Goal: Task Accomplishment & Management: Complete application form

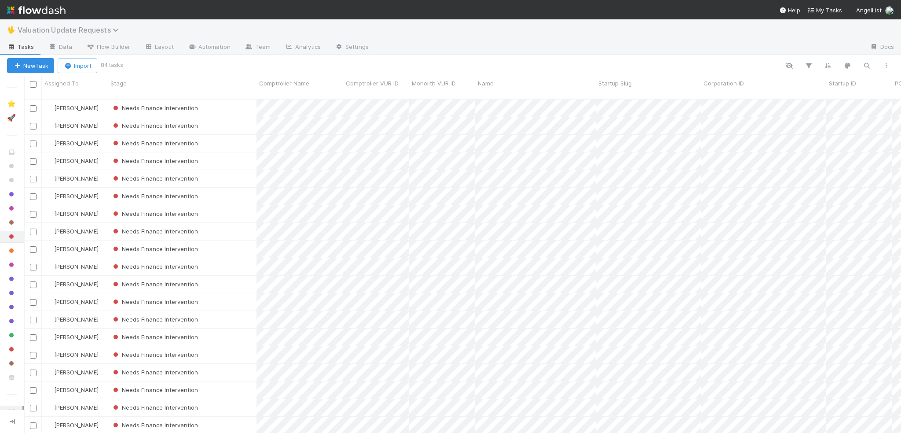
scroll to position [335, 871]
click at [61, 31] on span "Valuation Update Requests" at bounding box center [71, 30] width 106 height 9
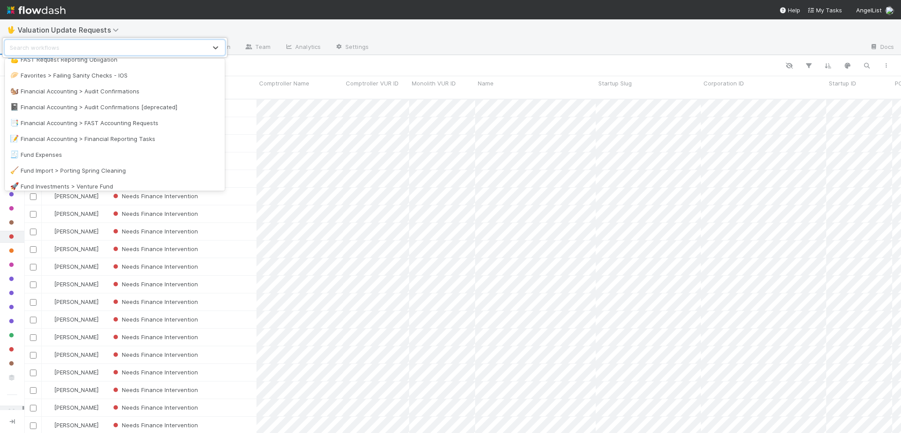
scroll to position [220, 0]
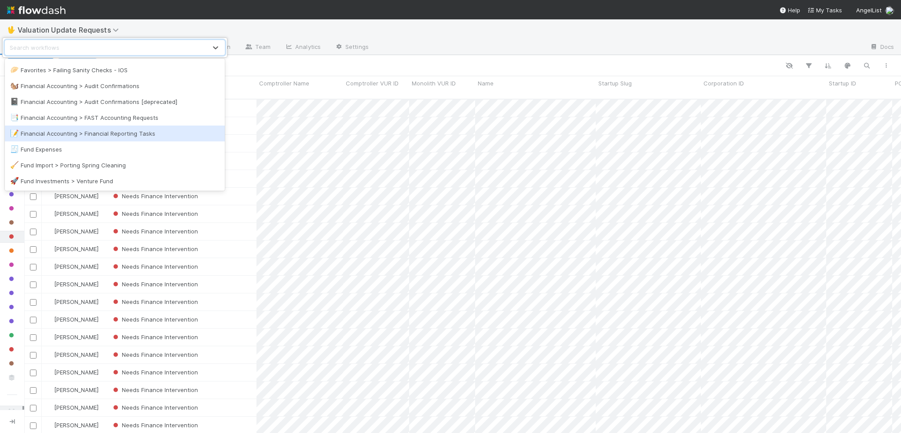
click at [129, 133] on div "📝 Financial Accounting > Financial Reporting Tasks" at bounding box center [115, 133] width 210 height 9
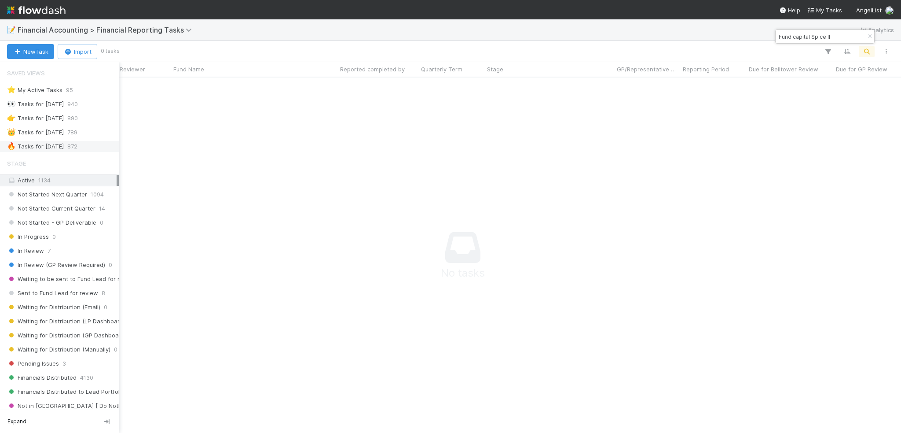
click at [57, 147] on div "🔥 Tasks for 2025-06-30" at bounding box center [35, 146] width 57 height 11
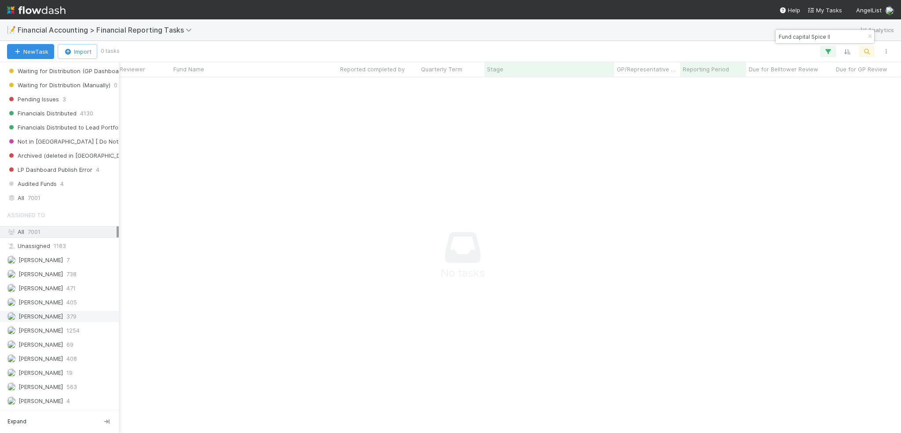
scroll to position [342, 871]
click at [66, 312] on span "379" at bounding box center [71, 316] width 10 height 11
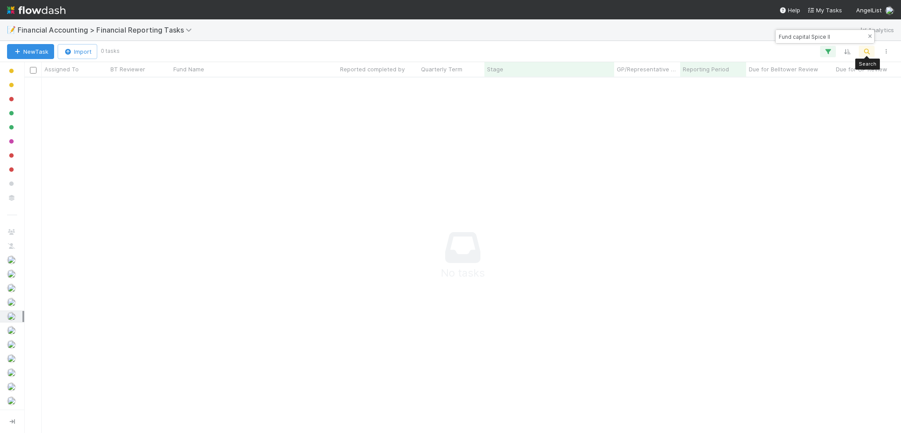
scroll to position [342, 871]
click at [866, 34] on icon "button" at bounding box center [870, 36] width 9 height 5
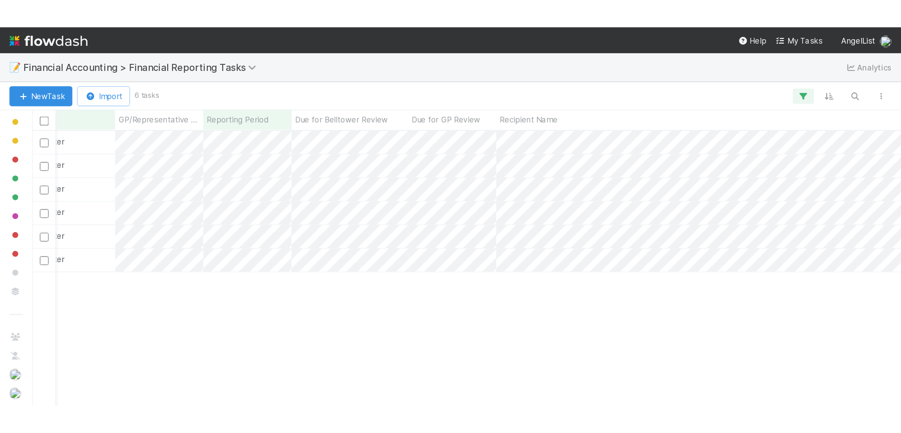
scroll to position [349, 871]
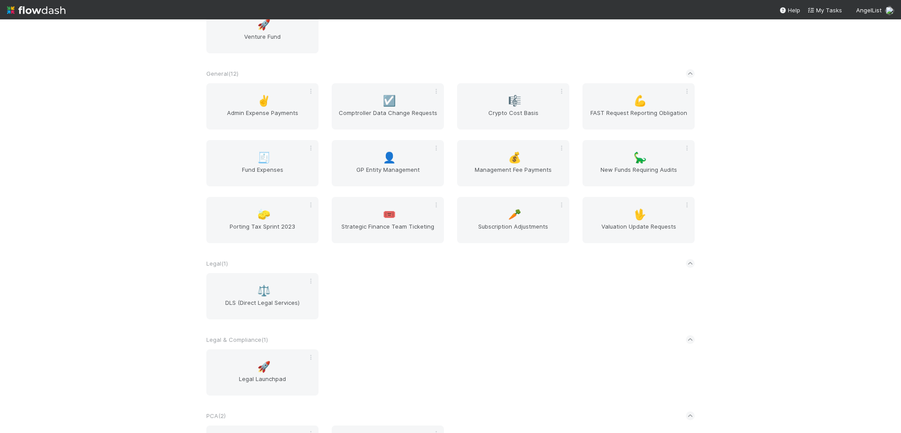
scroll to position [1056, 0]
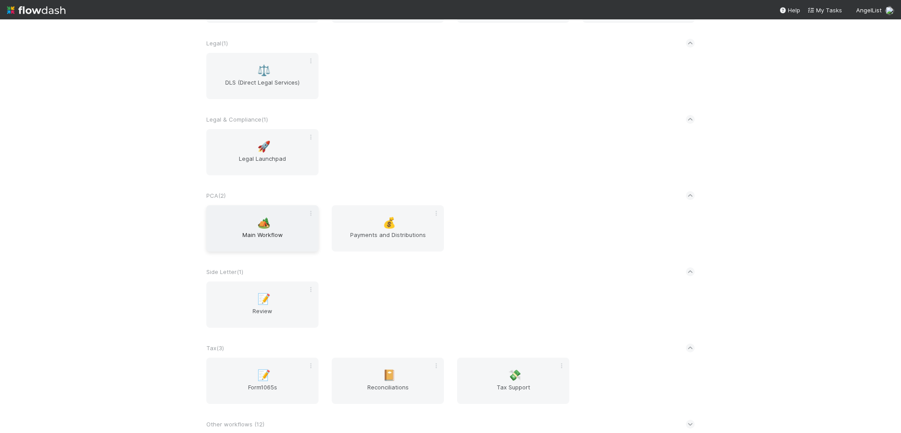
click at [260, 241] on span "Main Workflow" at bounding box center [262, 239] width 105 height 18
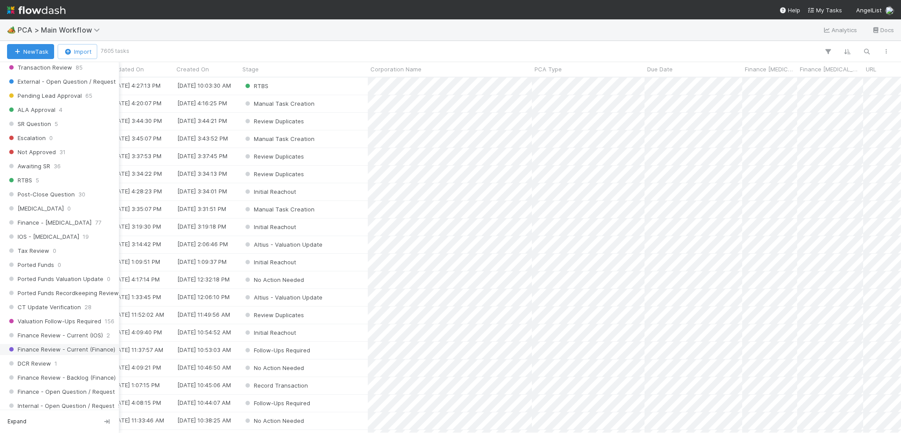
scroll to position [484, 0]
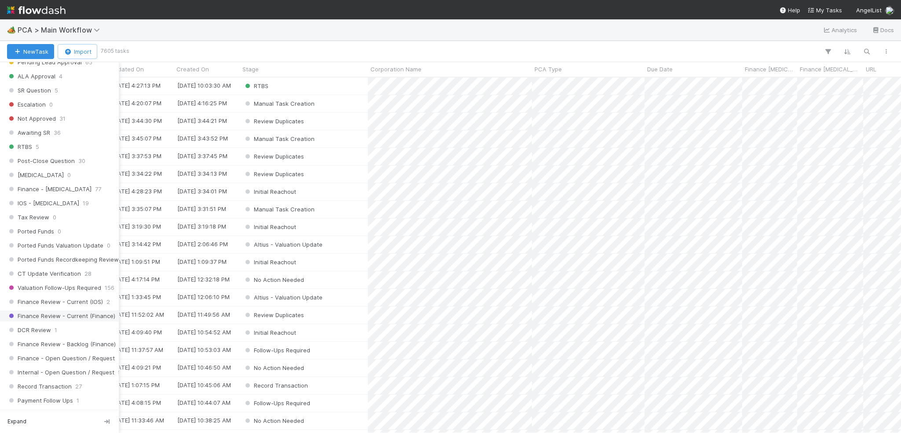
click at [53, 310] on span "Finance Review - Current (Finance)" at bounding box center [61, 315] width 108 height 11
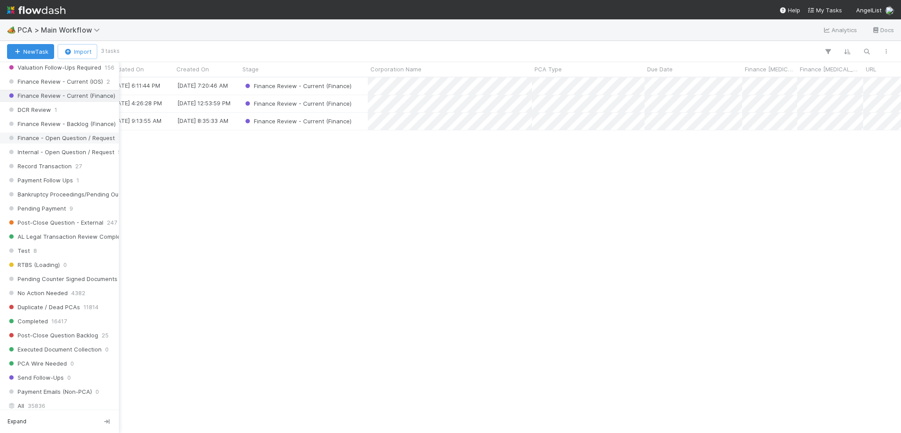
scroll to position [924, 0]
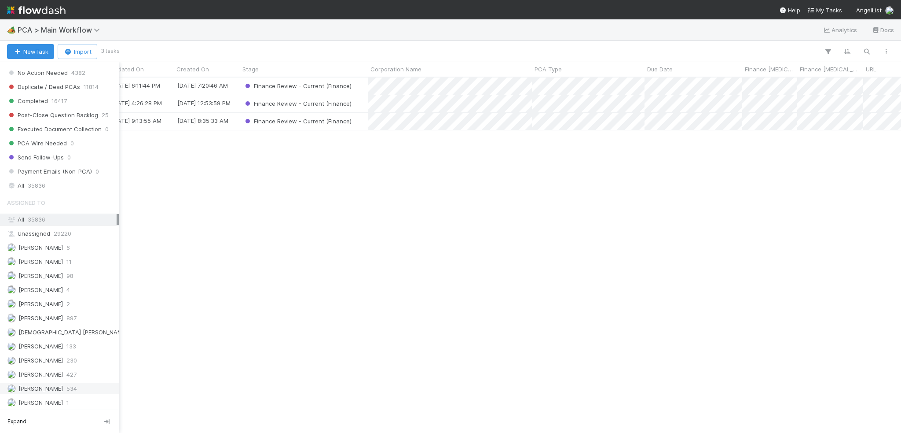
click at [66, 383] on span "534" at bounding box center [71, 388] width 11 height 11
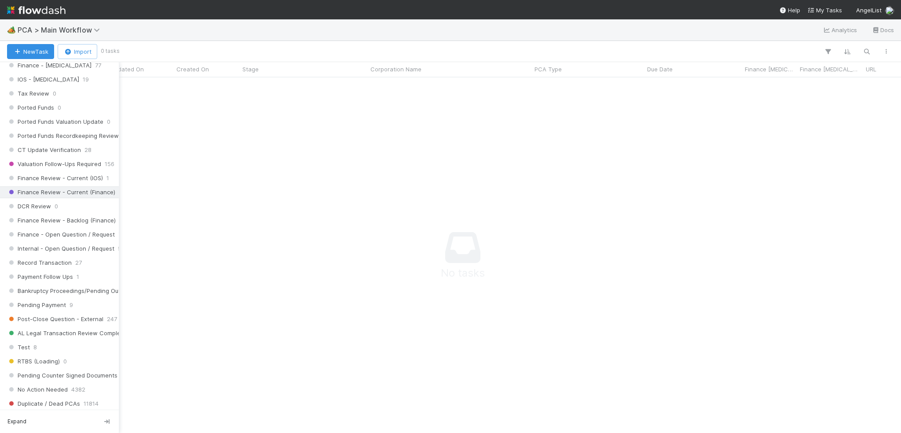
scroll to position [584, 0]
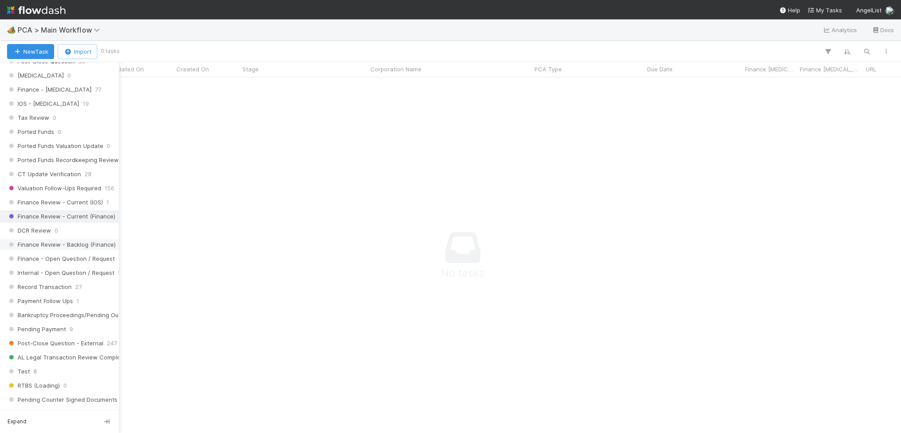
click at [25, 239] on span "Finance Review - Backlog (Finance)" at bounding box center [61, 244] width 109 height 11
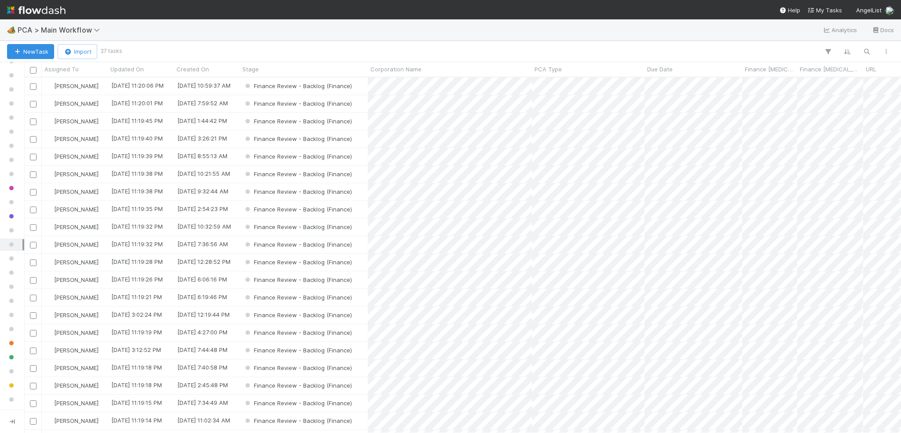
scroll to position [349, 871]
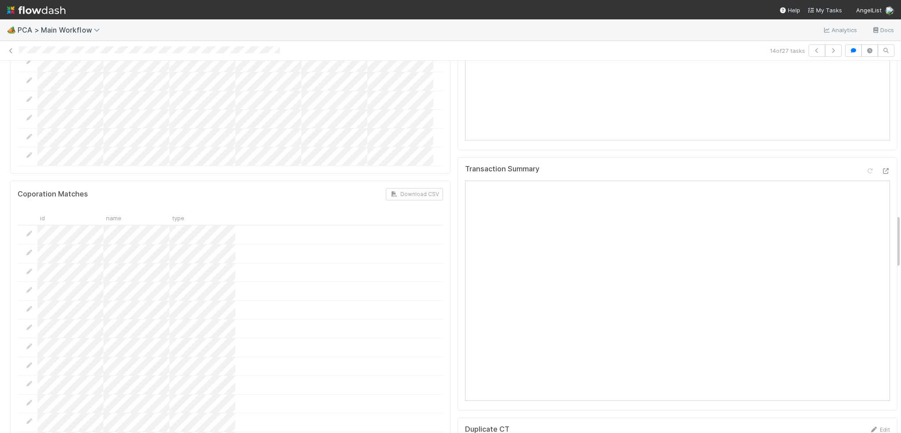
scroll to position [1056, 0]
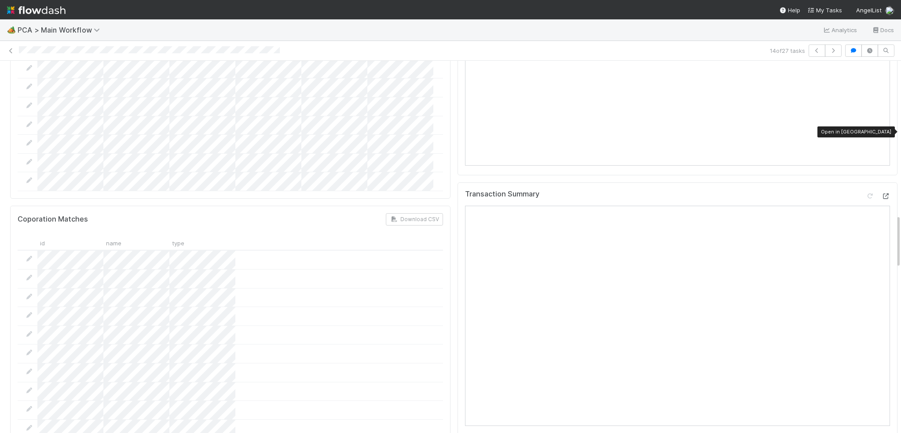
click at [882, 193] on icon at bounding box center [886, 196] width 9 height 6
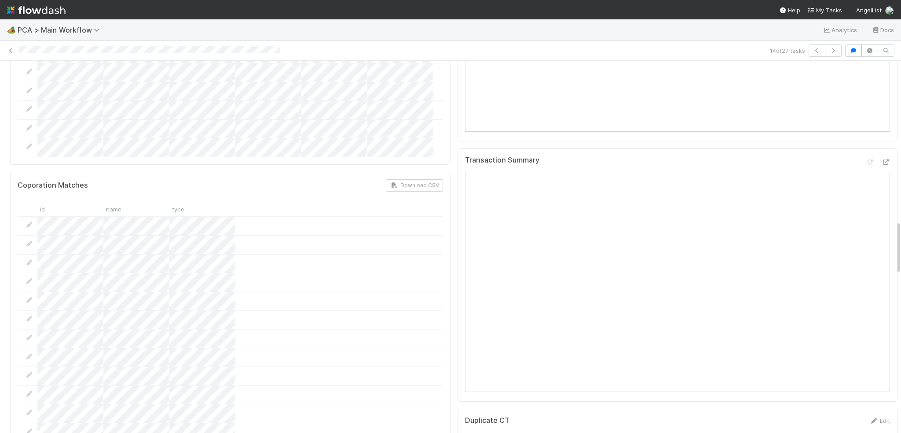
scroll to position [1100, 0]
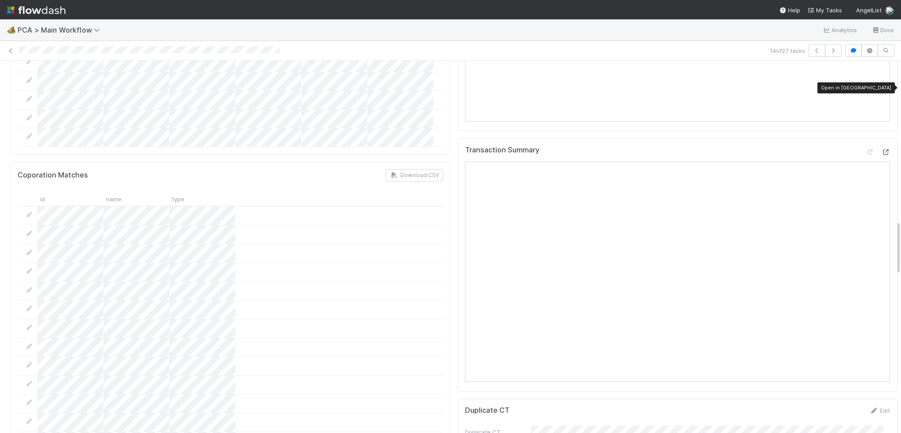
click at [882, 149] on icon at bounding box center [886, 152] width 9 height 6
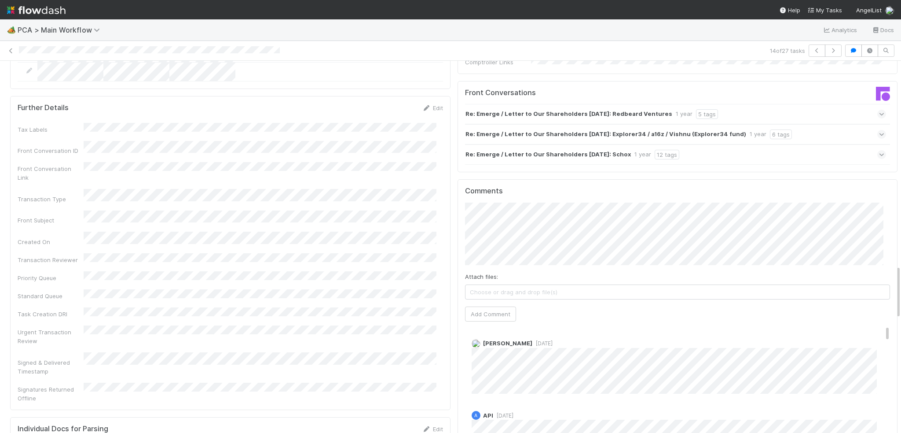
scroll to position [1541, 0]
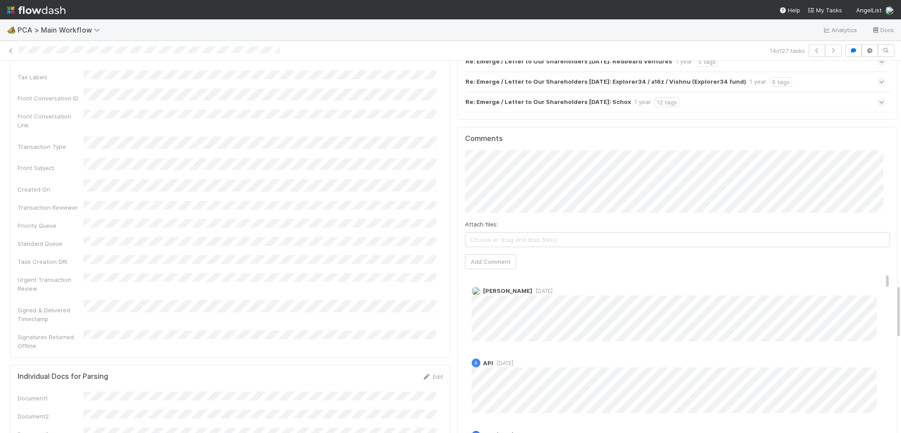
click at [479, 200] on div "Comments Attach files: Choose or drag and drop file(s) Add Comment [PERSON_NAME…" at bounding box center [678, 291] width 426 height 314
click at [475, 254] on button "Add Comment" at bounding box center [490, 261] width 51 height 15
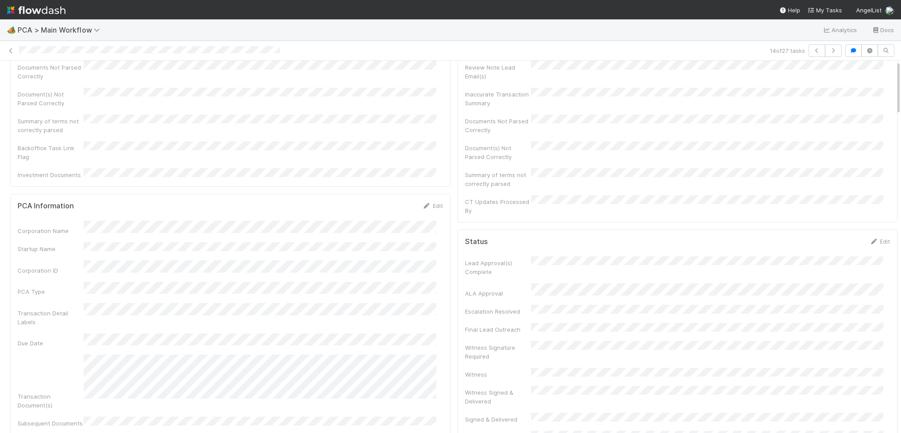
scroll to position [0, 0]
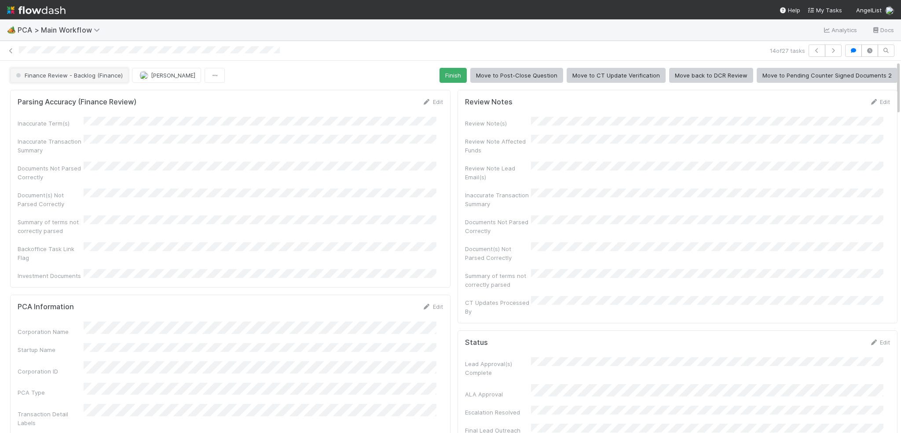
click at [31, 69] on button "Finance Review - Backlog (Finance)" at bounding box center [69, 75] width 118 height 15
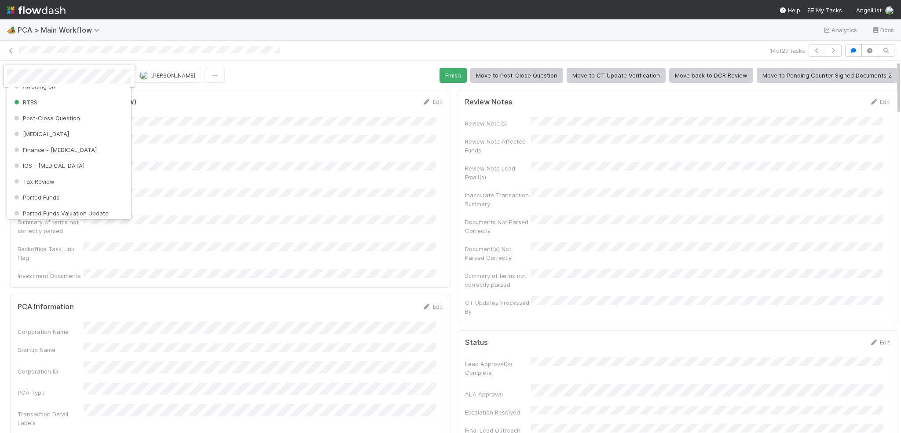
scroll to position [308, 0]
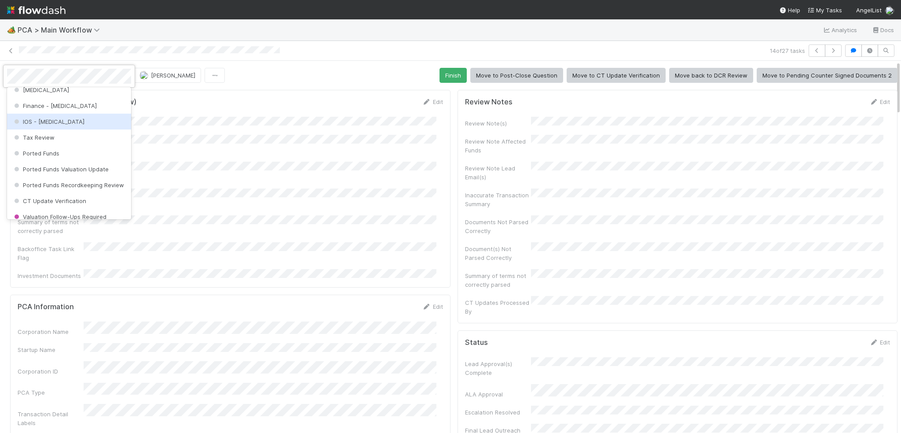
click at [26, 116] on div "IOS - [MEDICAL_DATA]" at bounding box center [69, 122] width 124 height 16
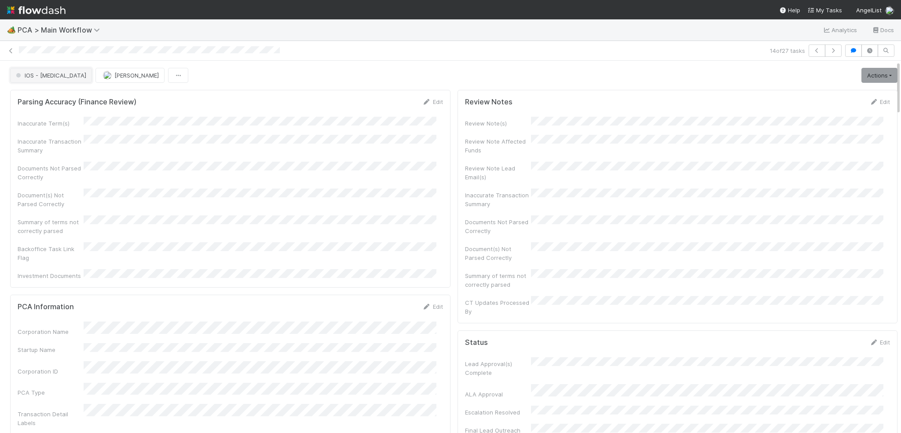
click at [40, 79] on button "IOS - [MEDICAL_DATA]" at bounding box center [51, 75] width 82 height 15
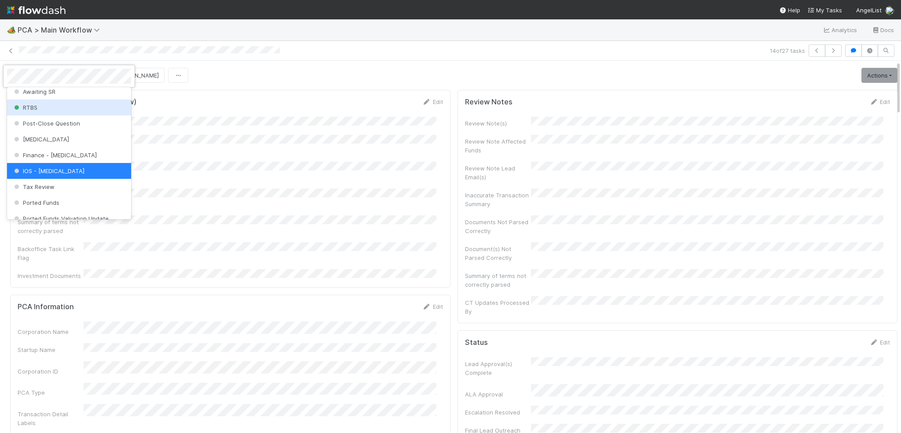
scroll to position [312, 0]
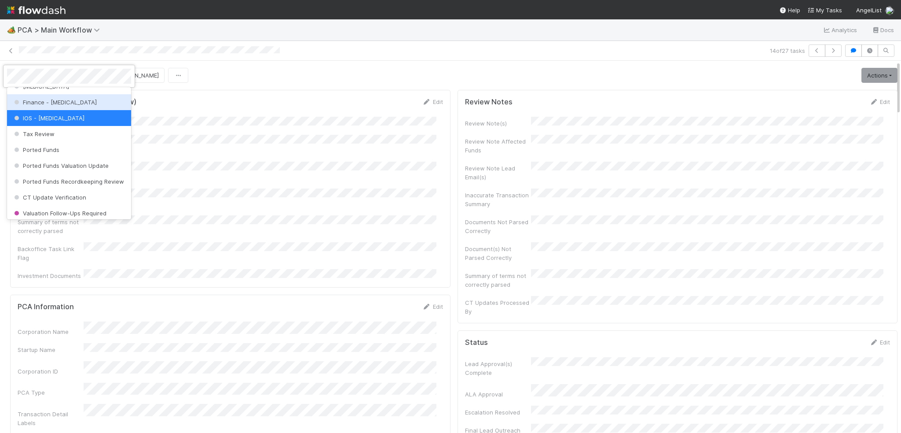
click at [39, 104] on span "Finance - [MEDICAL_DATA]" at bounding box center [54, 102] width 85 height 7
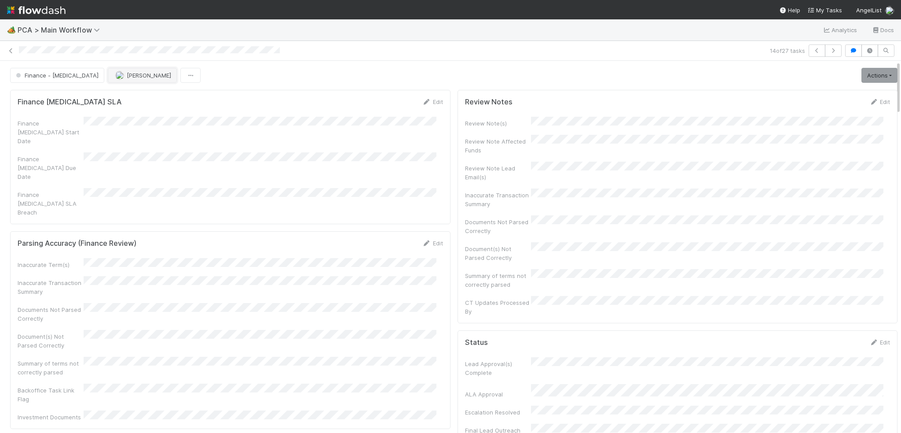
click at [127, 78] on span "[PERSON_NAME]" at bounding box center [149, 75] width 44 height 7
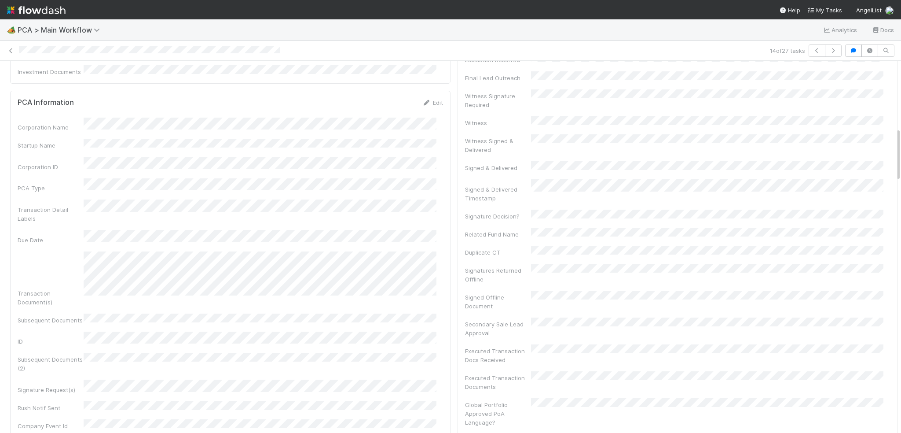
scroll to position [704, 0]
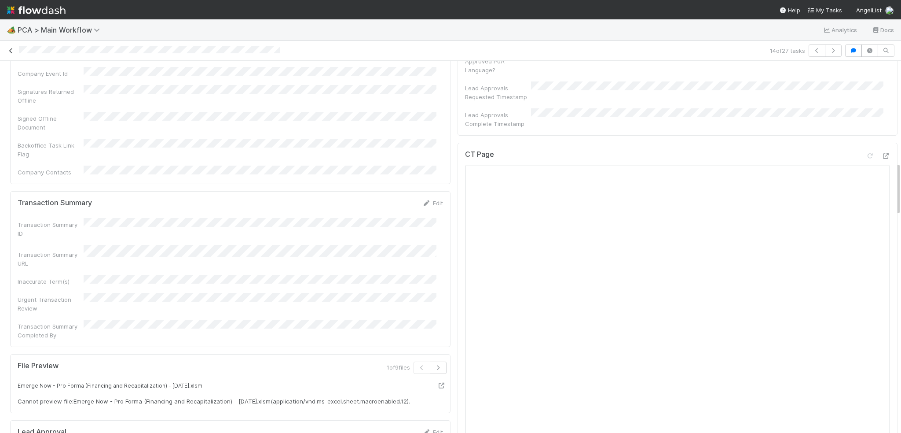
drag, startPoint x: 12, startPoint y: 41, endPoint x: 12, endPoint y: 47, distance: 5.7
click at [12, 43] on div "14 of 27 tasks" at bounding box center [450, 51] width 901 height 20
click at [12, 52] on icon at bounding box center [11, 51] width 9 height 6
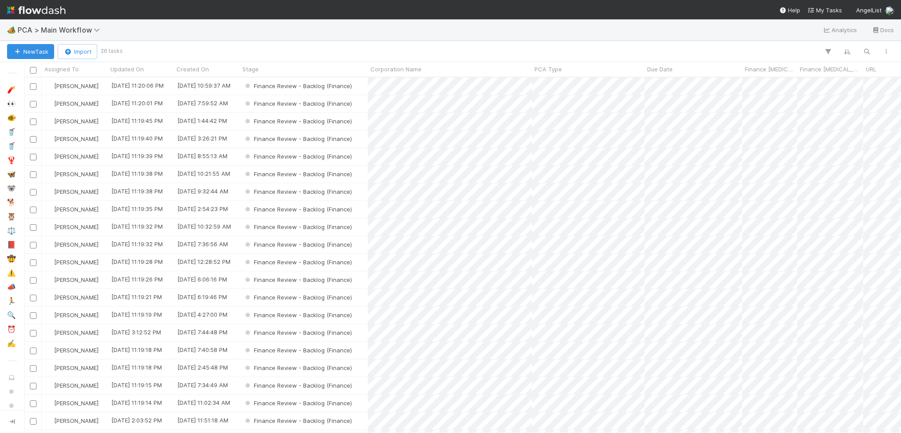
scroll to position [349, 871]
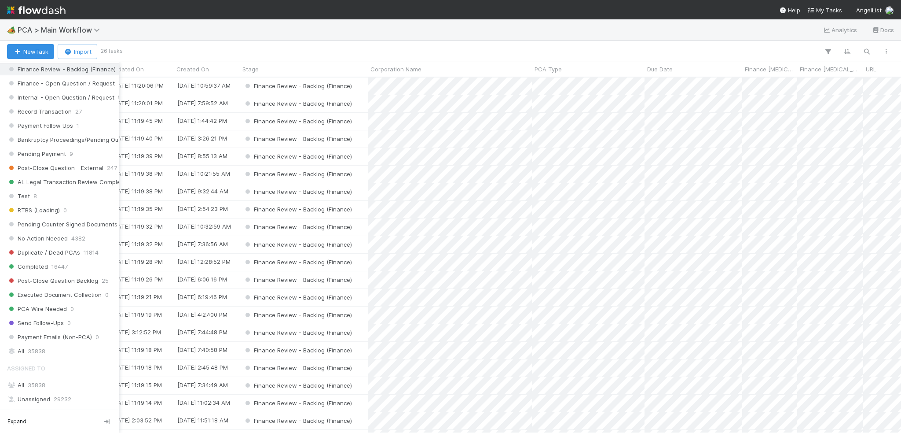
scroll to position [792, 0]
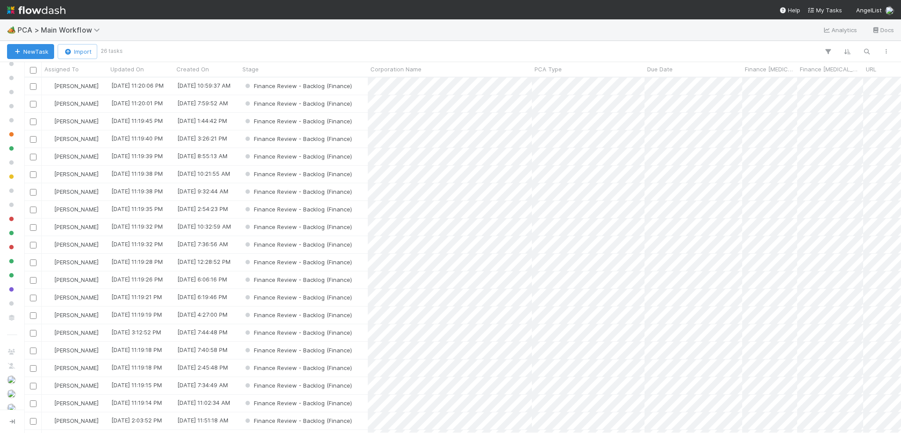
click at [44, 5] on img at bounding box center [36, 10] width 59 height 15
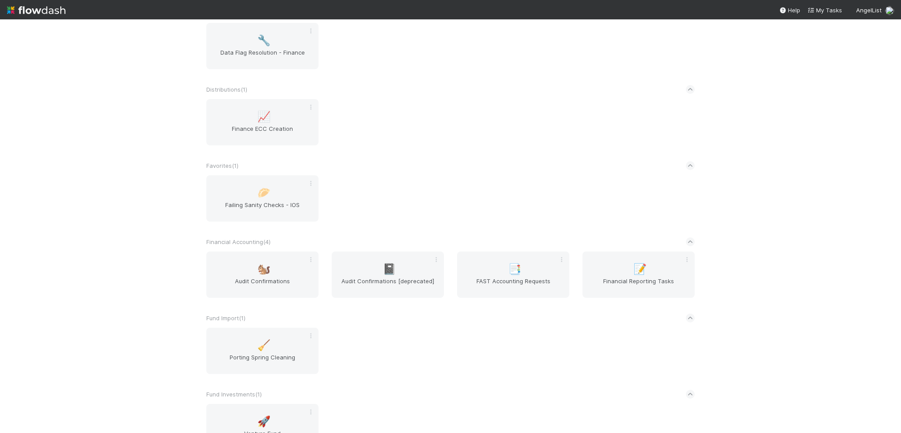
scroll to position [440, 0]
click at [658, 285] on span "Financial Reporting Tasks" at bounding box center [638, 285] width 105 height 18
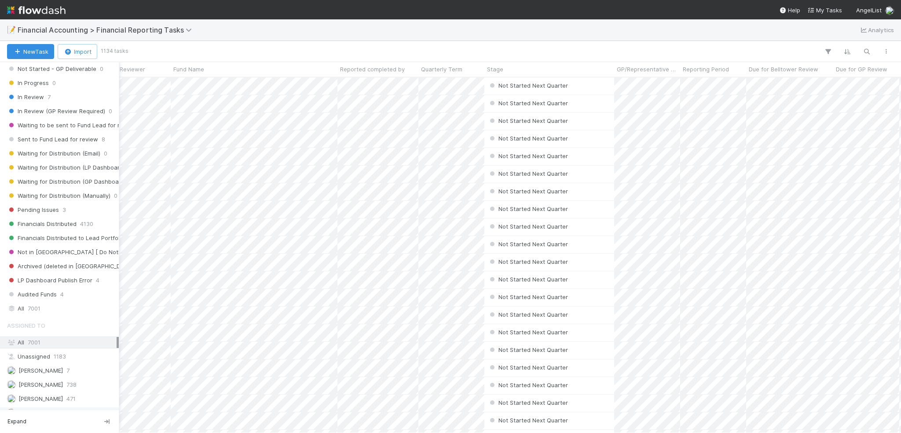
scroll to position [220, 0]
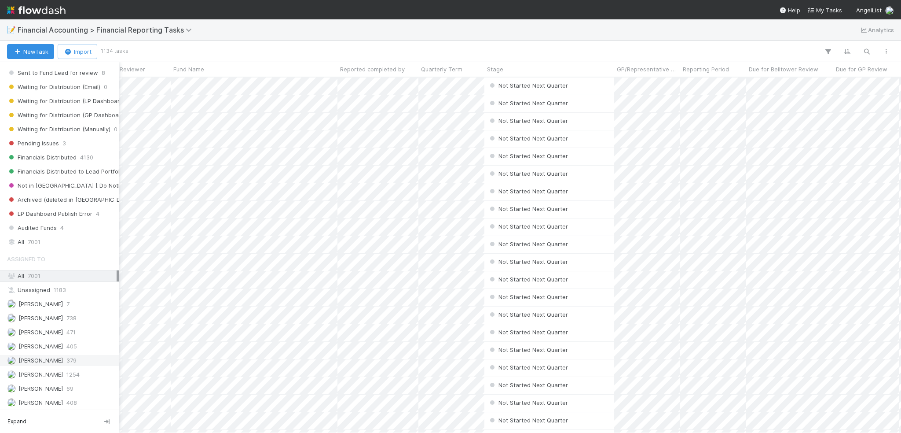
click at [66, 355] on span "379" at bounding box center [71, 360] width 10 height 11
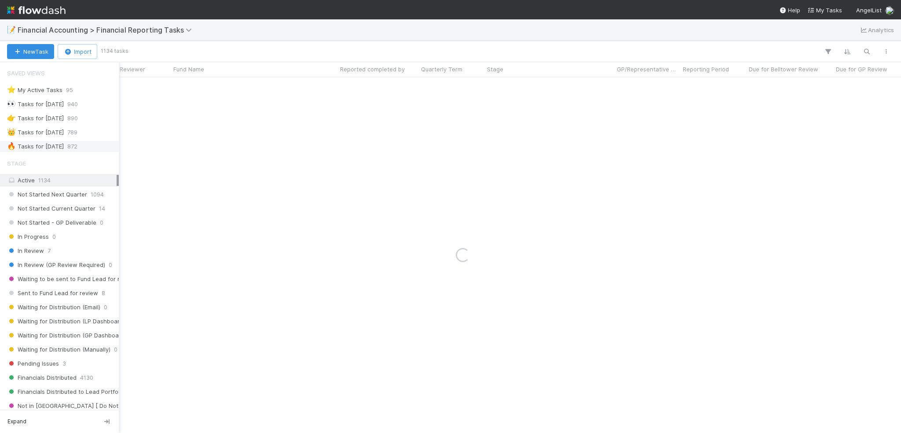
click at [62, 145] on div "🔥 Tasks for 2025-06-30" at bounding box center [35, 146] width 57 height 11
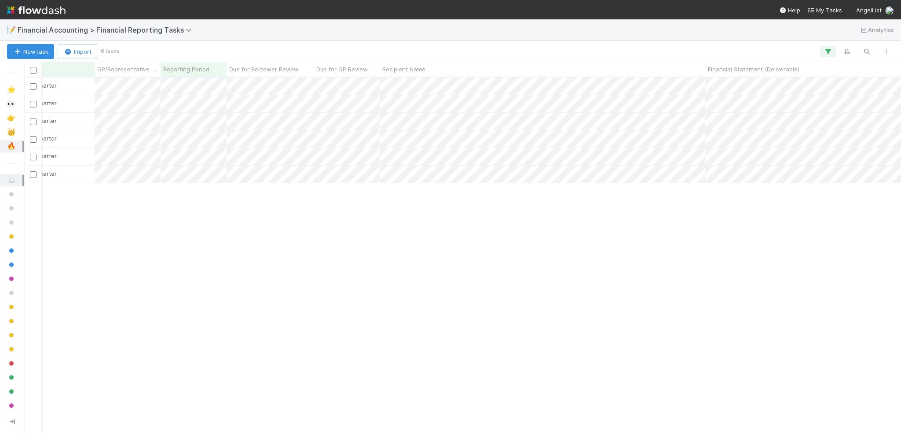
scroll to position [0, 544]
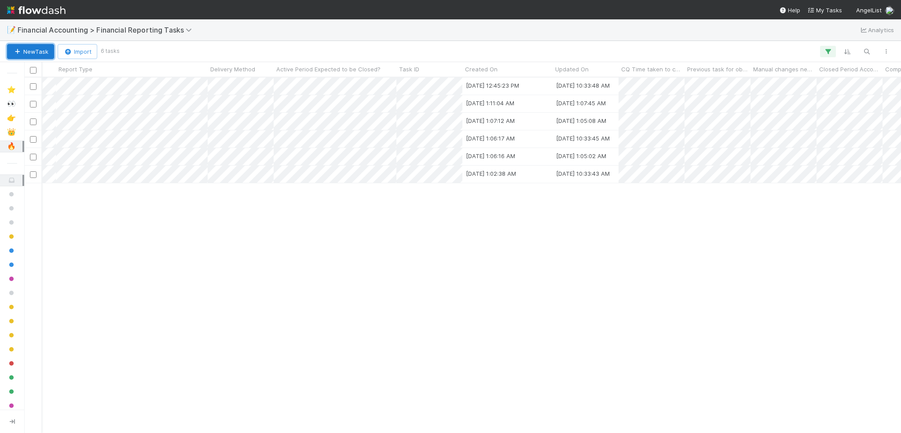
click at [40, 49] on button "New Task" at bounding box center [30, 51] width 47 height 15
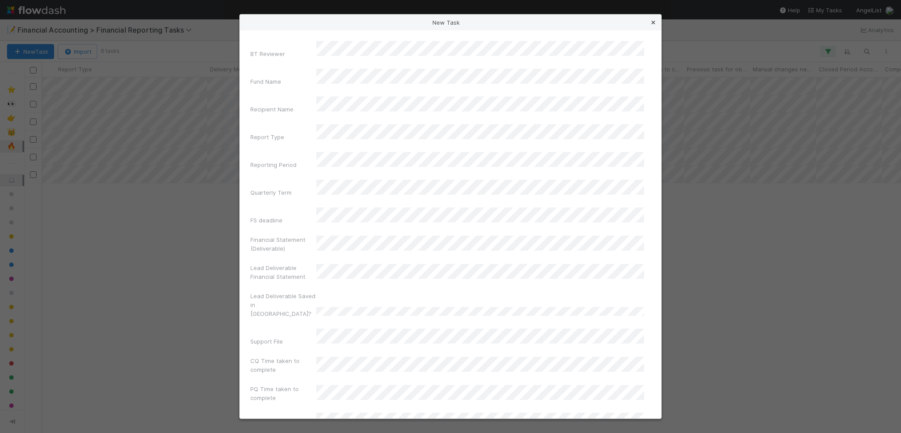
click at [655, 26] on link at bounding box center [653, 22] width 9 height 9
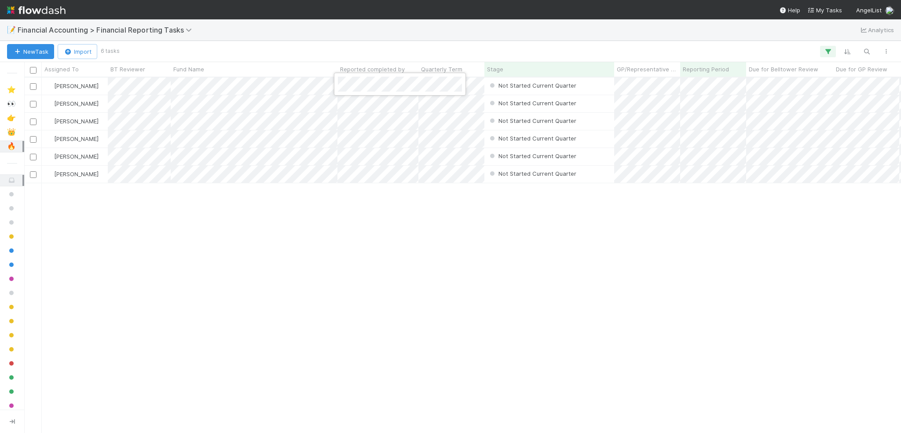
click at [323, 84] on div at bounding box center [450, 216] width 901 height 433
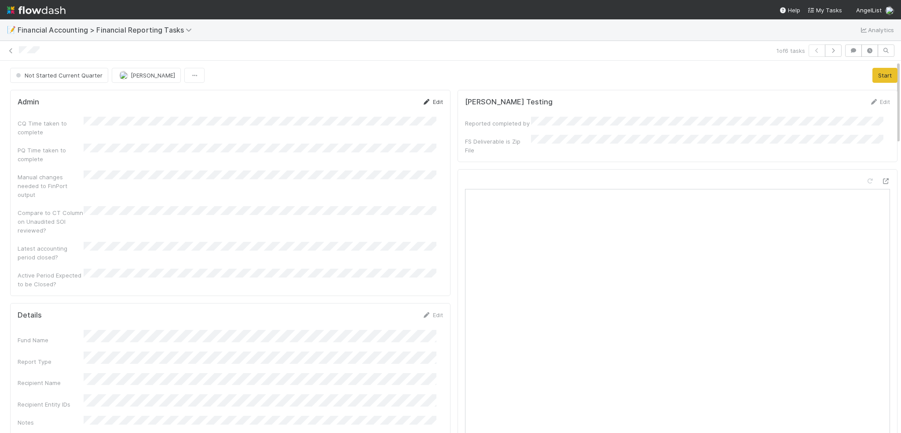
click at [423, 102] on icon at bounding box center [427, 102] width 9 height 6
click at [218, 117] on form "Admin Save Cancel CQ Time taken to complete PQ Time taken to complete Manual ch…" at bounding box center [231, 208] width 426 height 222
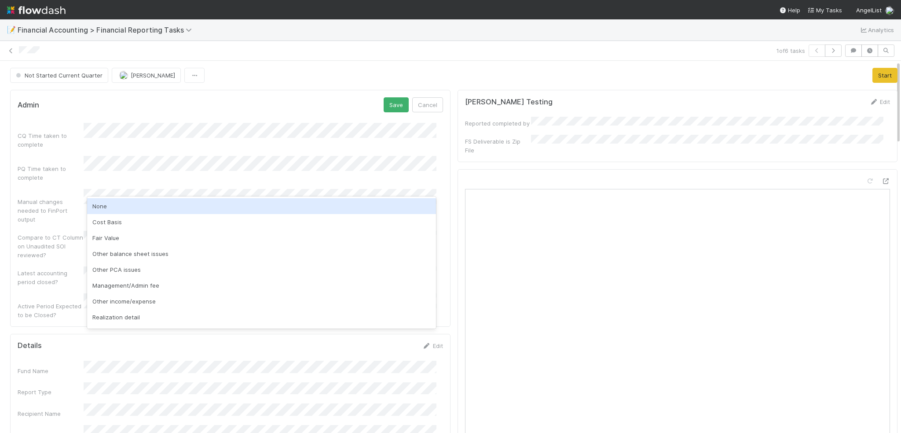
click at [160, 202] on div "None" at bounding box center [262, 206] width 350 height 16
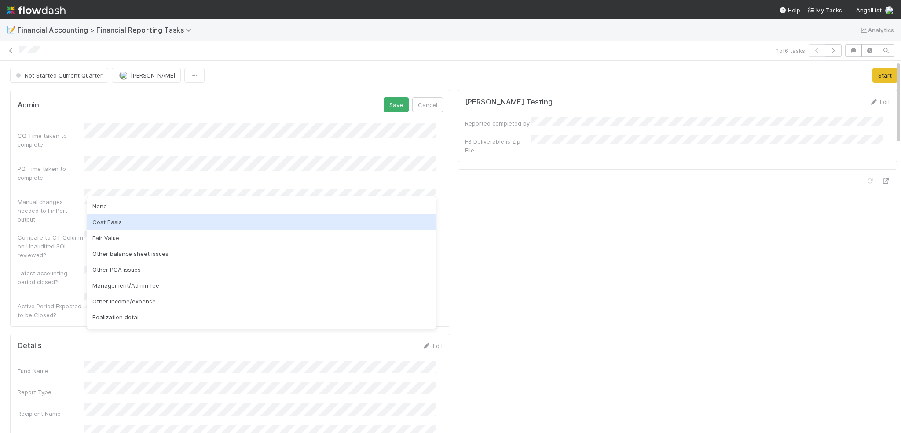
click at [141, 223] on div "Cost Basis" at bounding box center [262, 222] width 350 height 16
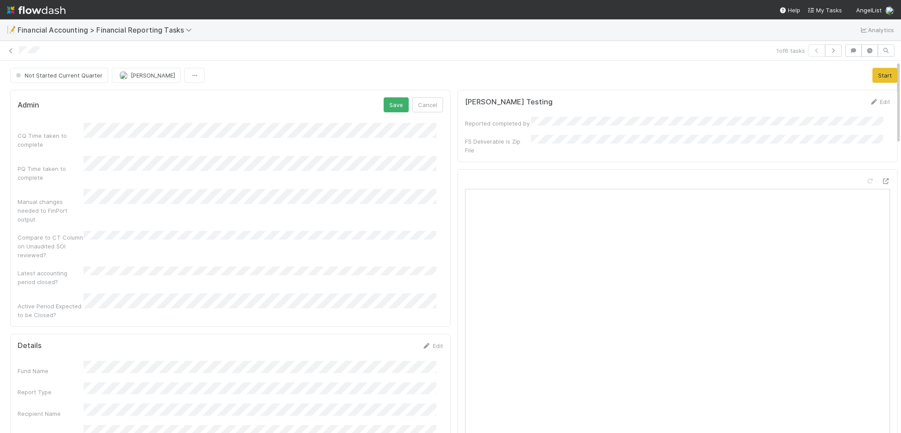
click at [153, 194] on div "Manual changes needed to FinPort output" at bounding box center [231, 206] width 426 height 35
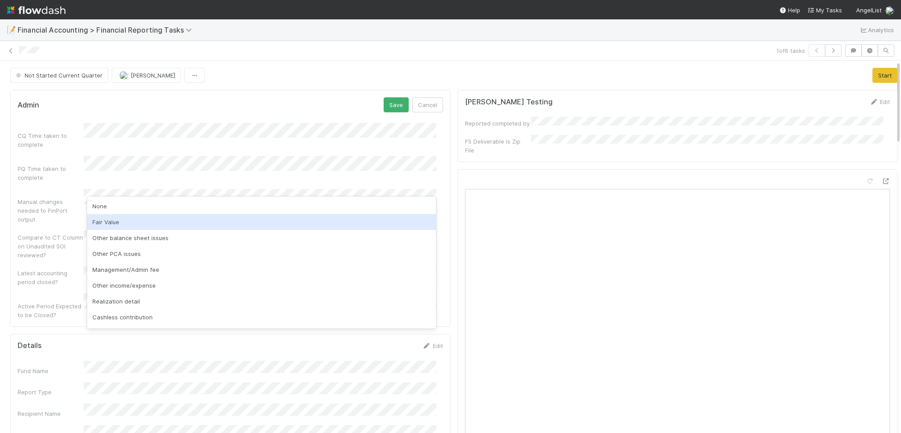
click at [157, 219] on div "Fair Value" at bounding box center [262, 222] width 350 height 16
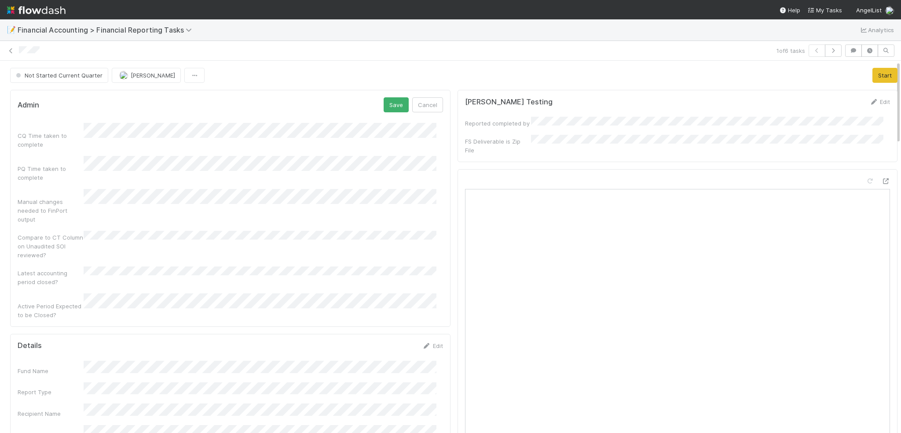
click at [129, 269] on div "CQ Time taken to complete PQ Time taken to complete Manual changes needed to Fi…" at bounding box center [231, 221] width 426 height 196
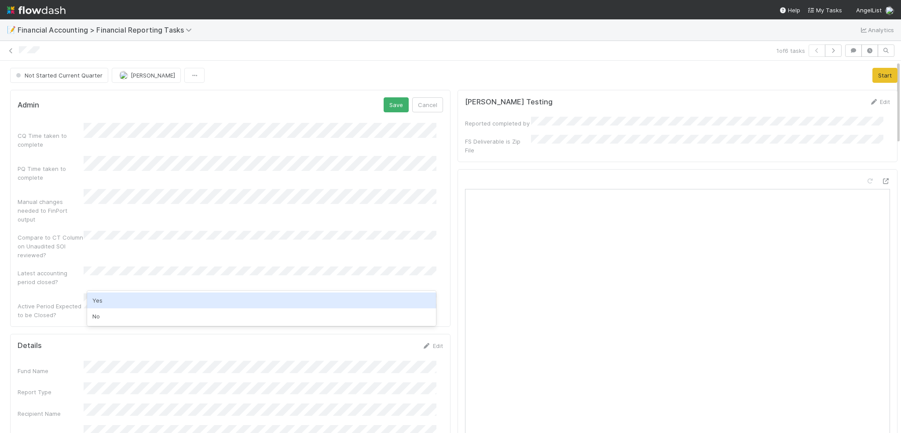
click at [119, 295] on div "Yes" at bounding box center [262, 300] width 350 height 16
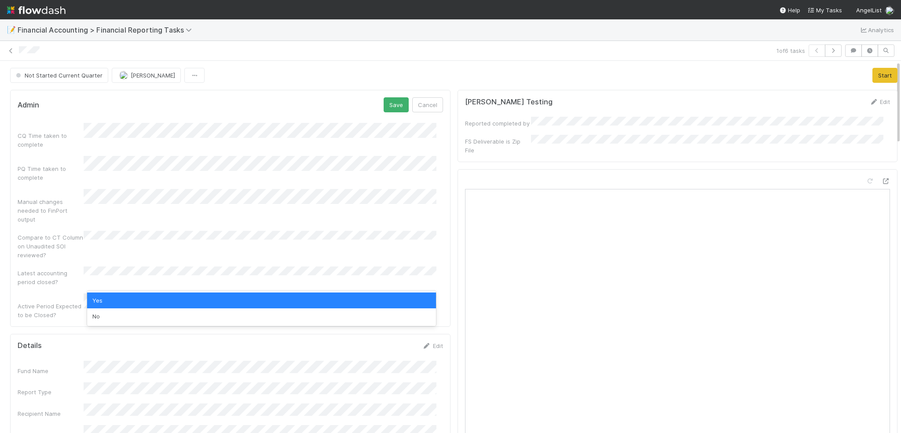
click at [161, 304] on div "Yes" at bounding box center [262, 300] width 350 height 16
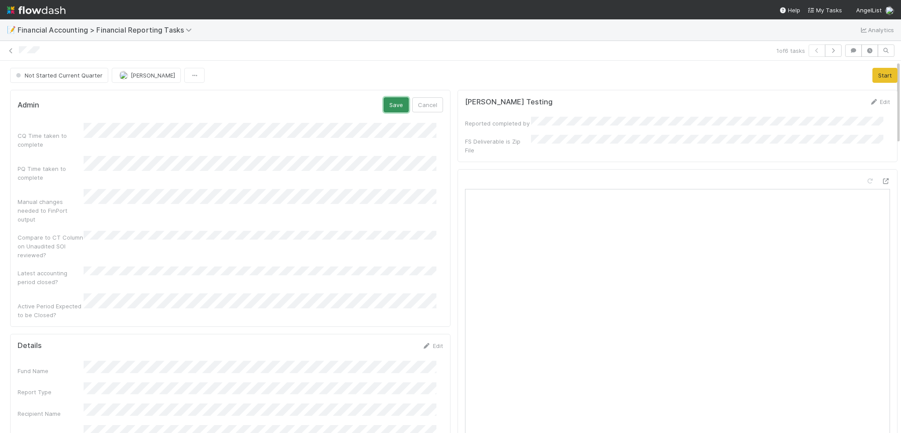
click at [384, 107] on button "Save" at bounding box center [396, 104] width 25 height 15
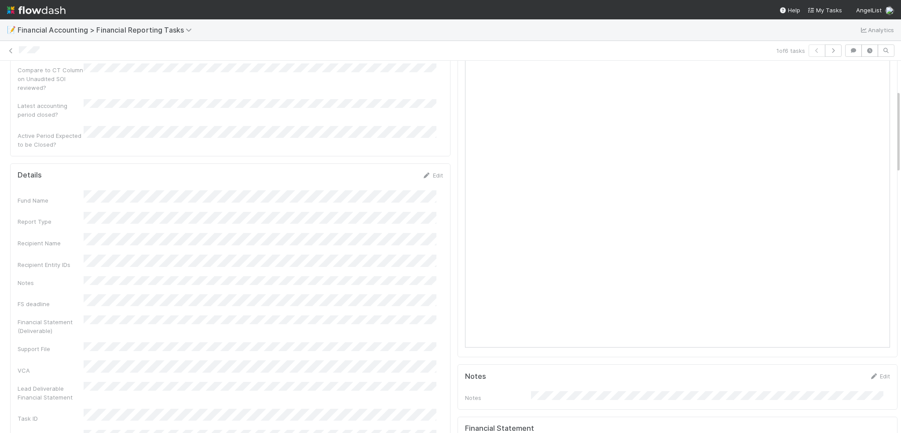
scroll to position [132, 0]
click at [427, 189] on link "Edit" at bounding box center [433, 192] width 21 height 7
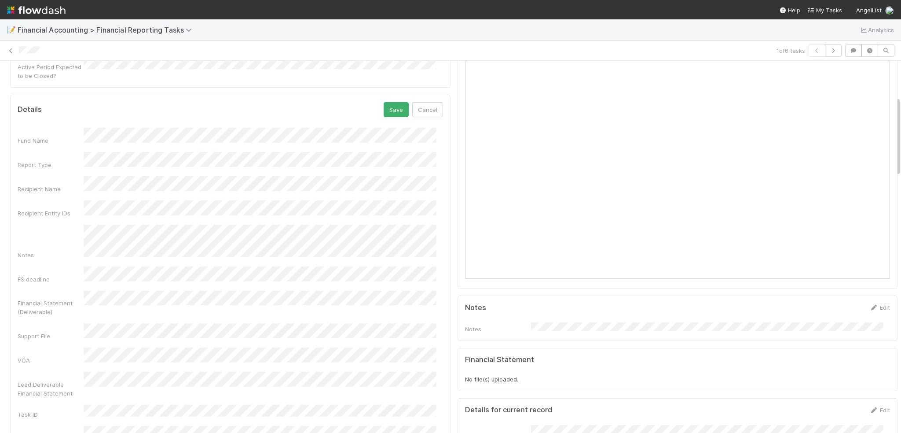
scroll to position [264, 0]
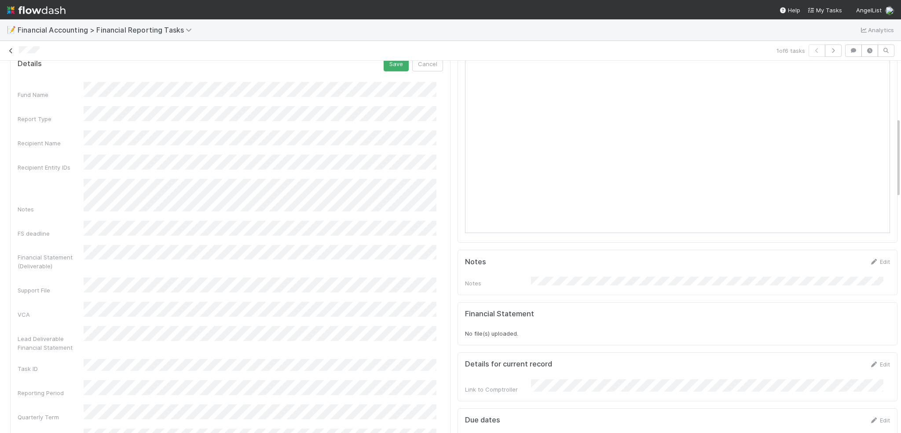
click at [9, 46] on link at bounding box center [11, 50] width 9 height 9
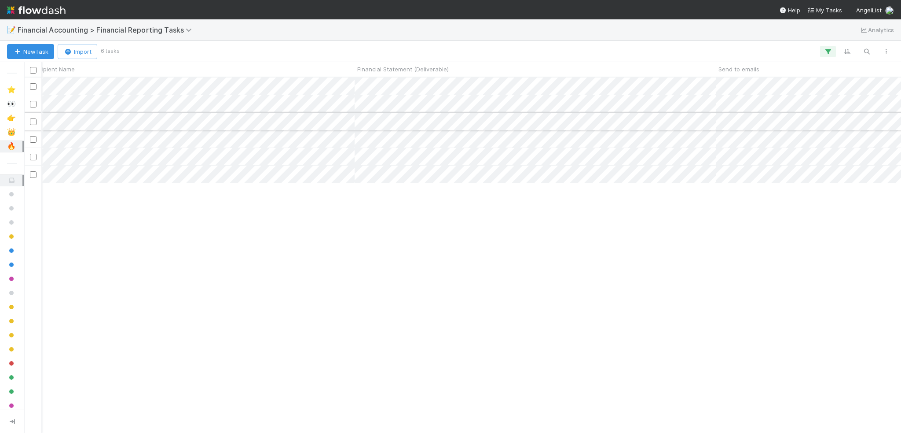
scroll to position [0, 831]
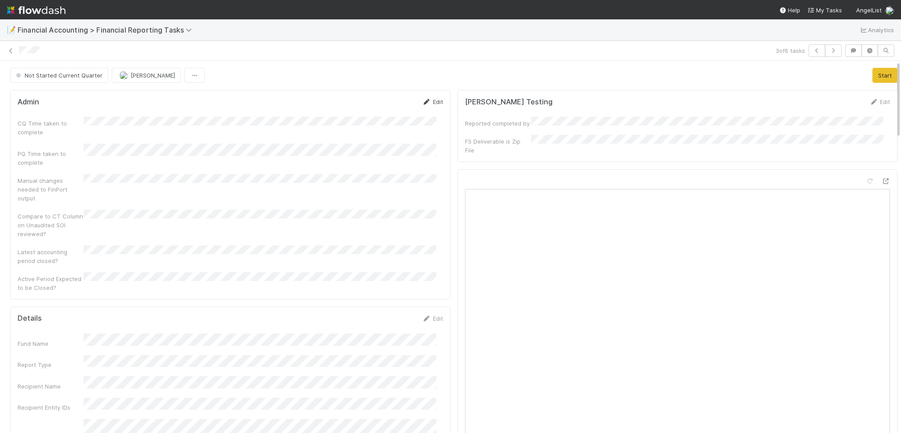
click at [426, 104] on link "Edit" at bounding box center [433, 101] width 21 height 7
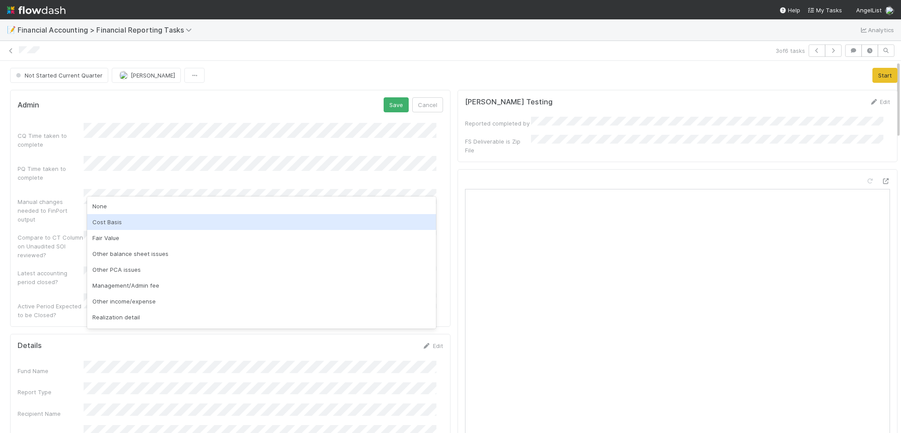
click at [159, 223] on div "Cost Basis" at bounding box center [262, 222] width 350 height 16
click at [149, 226] on div "Fair Value" at bounding box center [262, 222] width 350 height 16
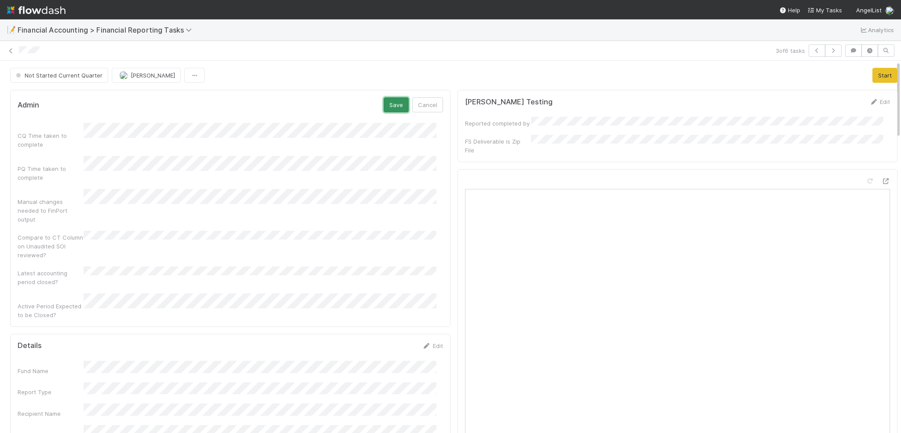
click at [394, 109] on button "Save" at bounding box center [396, 104] width 25 height 15
click at [431, 103] on link "Edit" at bounding box center [433, 101] width 21 height 7
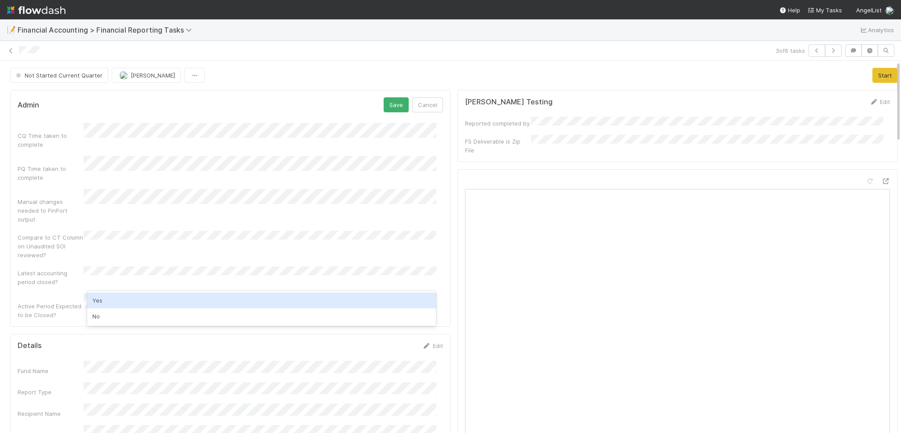
click at [106, 293] on div "Yes" at bounding box center [262, 300] width 350 height 16
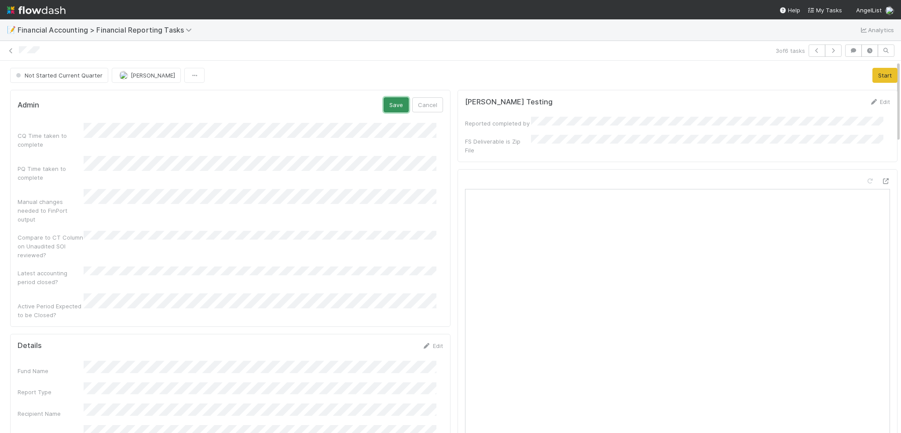
click at [394, 108] on button "Save" at bounding box center [396, 104] width 25 height 15
click at [426, 325] on link "Edit" at bounding box center [433, 328] width 21 height 7
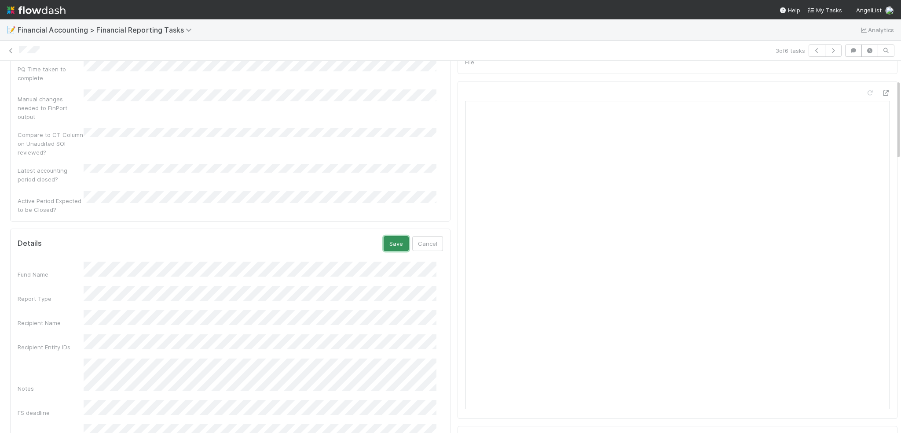
click at [394, 236] on button "Save" at bounding box center [396, 243] width 25 height 15
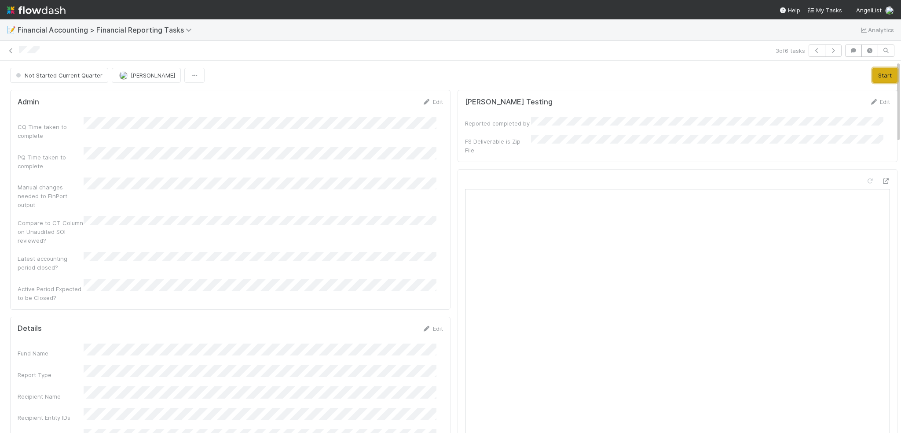
click at [873, 76] on button "Start" at bounding box center [885, 75] width 25 height 15
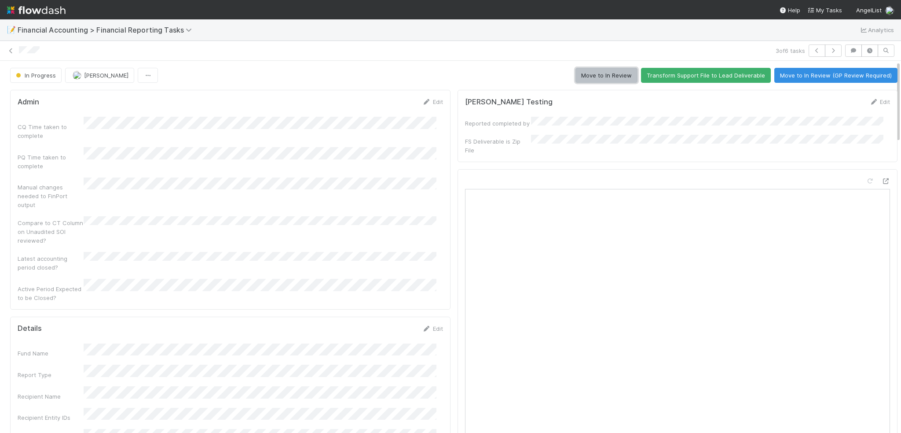
click at [588, 74] on button "Move to In Review" at bounding box center [607, 75] width 62 height 15
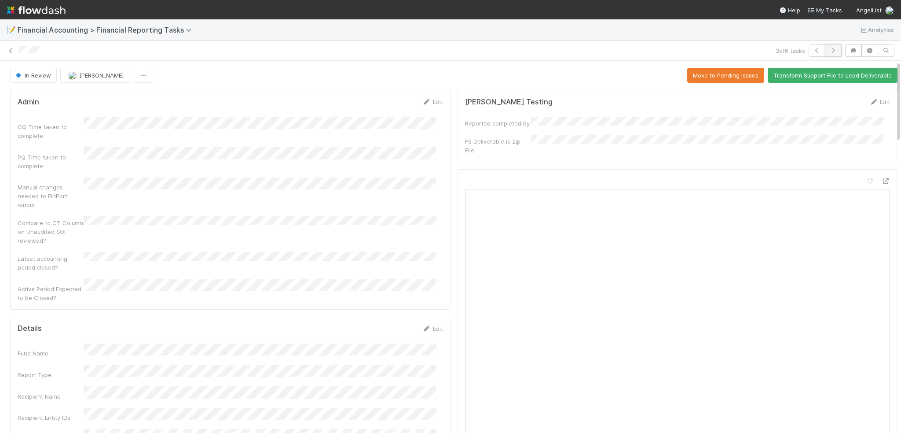
click at [830, 51] on icon "button" at bounding box center [833, 50] width 9 height 5
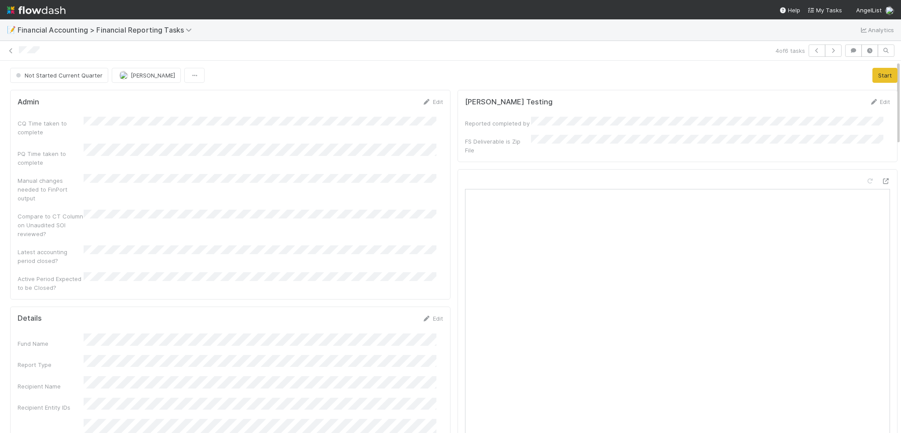
click at [438, 103] on div "Admin Edit" at bounding box center [230, 101] width 439 height 9
click at [432, 99] on link "Edit" at bounding box center [433, 101] width 21 height 7
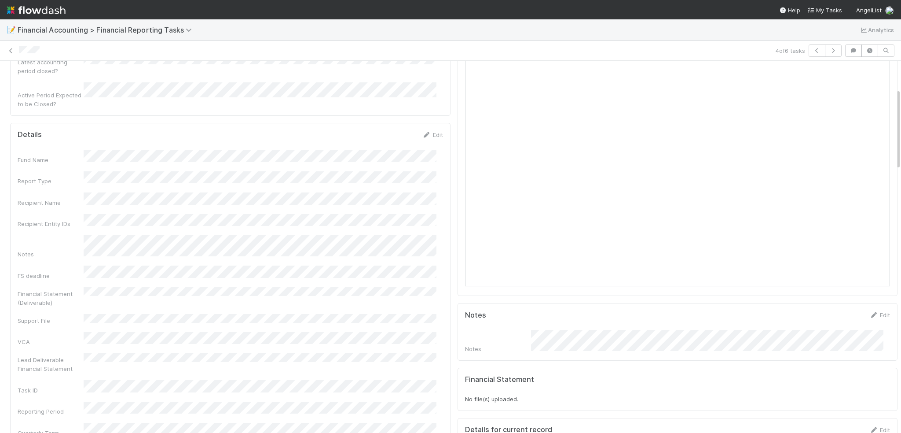
scroll to position [106, 0]
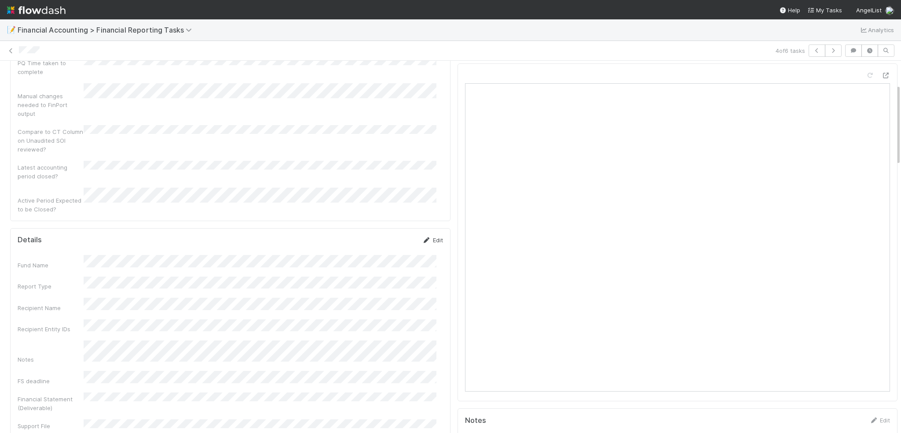
click at [423, 237] on icon at bounding box center [427, 240] width 9 height 6
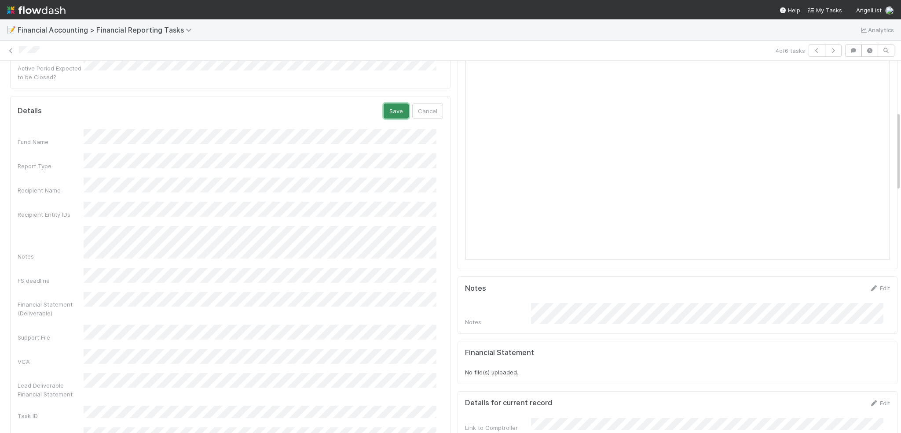
click at [392, 103] on button "Save" at bounding box center [396, 110] width 25 height 15
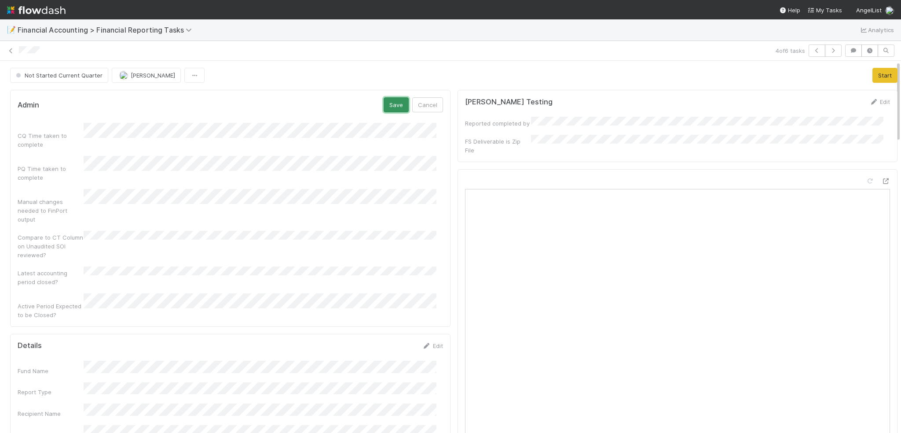
click at [386, 108] on button "Save" at bounding box center [396, 104] width 25 height 15
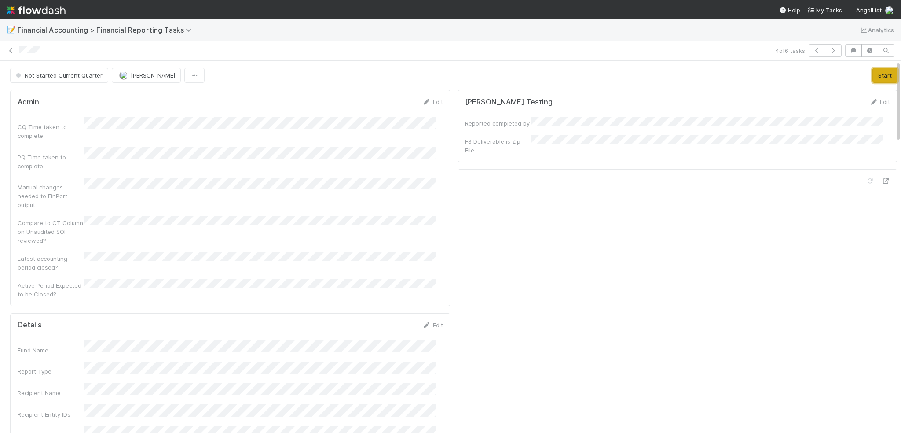
click at [874, 76] on button "Start" at bounding box center [885, 75] width 25 height 15
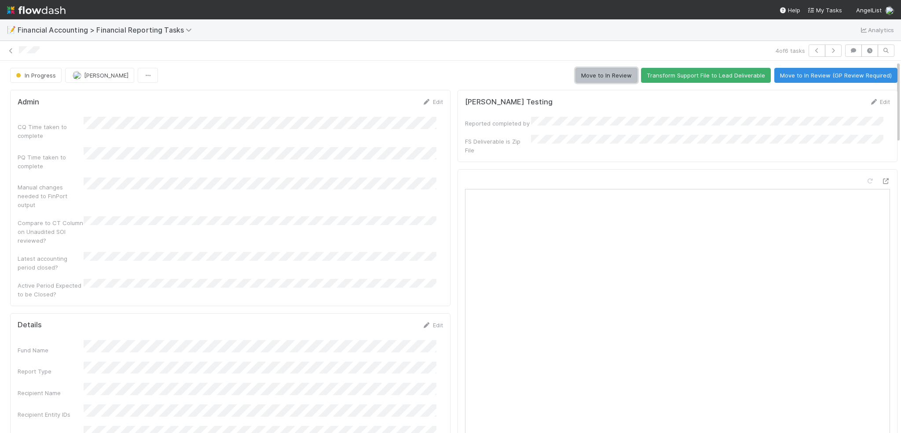
click at [605, 75] on button "Move to In Review" at bounding box center [607, 75] width 62 height 15
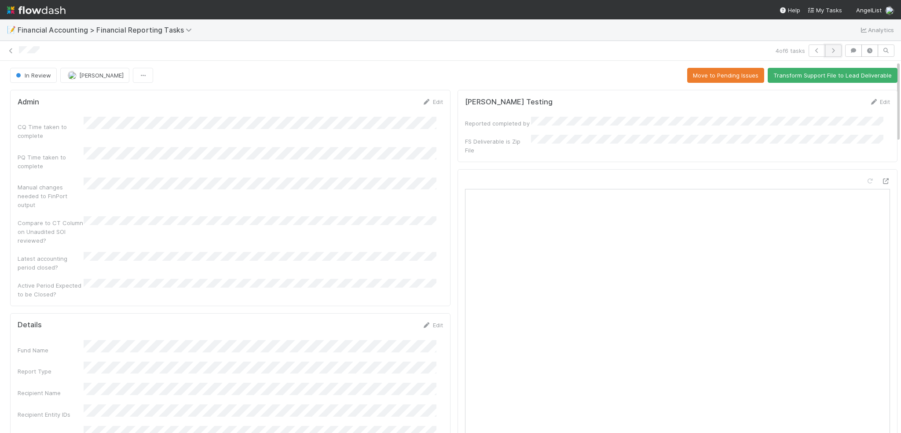
click at [829, 52] on icon "button" at bounding box center [833, 50] width 9 height 5
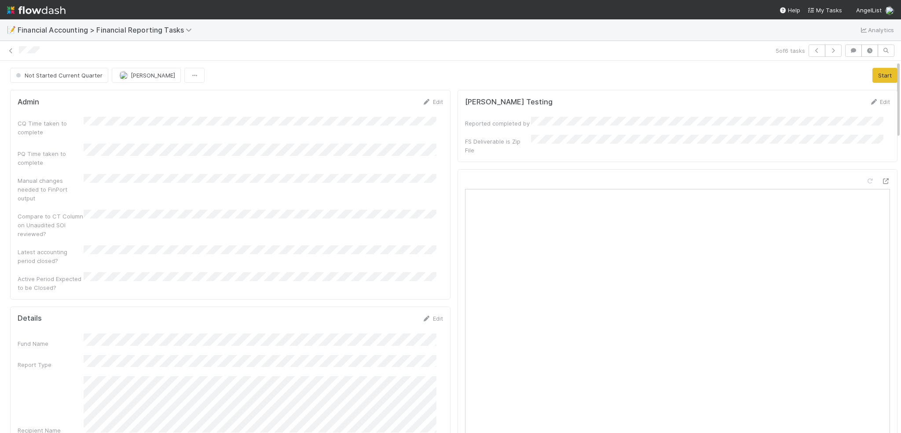
click at [11, 43] on div "5 of 6 tasks" at bounding box center [450, 51] width 901 height 20
click at [11, 50] on icon at bounding box center [11, 51] width 9 height 6
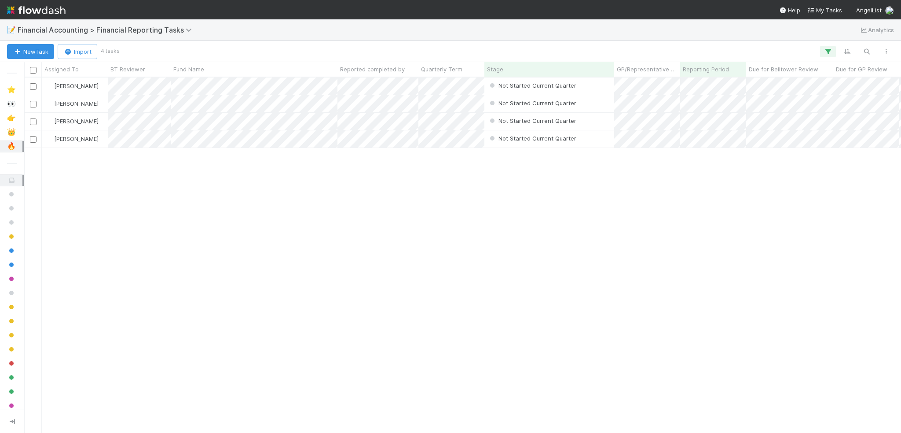
scroll to position [349, 871]
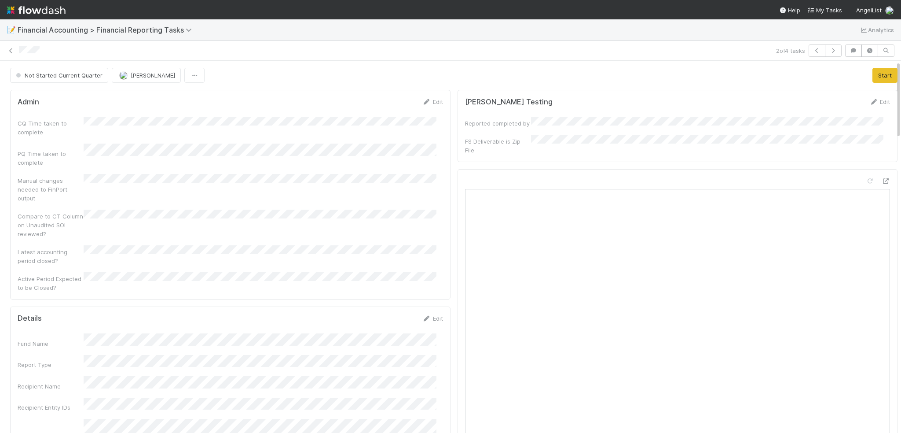
click at [801, 53] on div "2 of 4 tasks" at bounding box center [450, 50] width 901 height 12
click at [817, 53] on button "button" at bounding box center [817, 50] width 17 height 12
click at [434, 103] on link "Edit" at bounding box center [433, 101] width 21 height 7
click at [430, 104] on button "Cancel" at bounding box center [427, 104] width 31 height 15
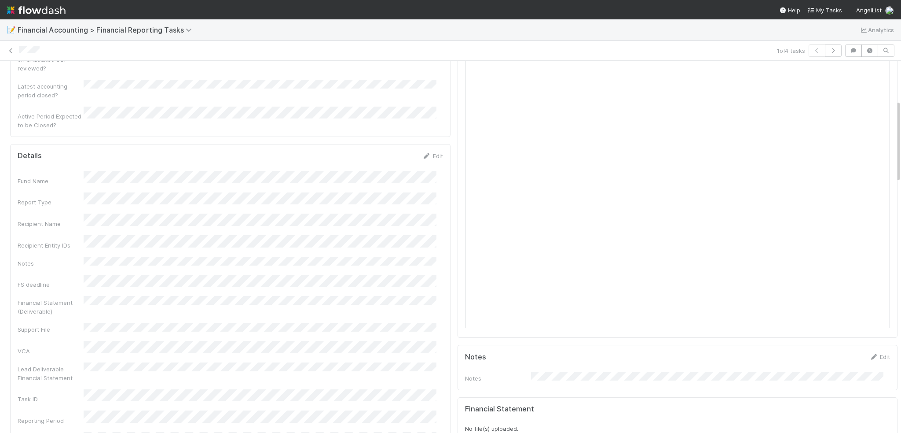
scroll to position [176, 0]
drag, startPoint x: 428, startPoint y: 124, endPoint x: 431, endPoint y: 133, distance: 9.9
click at [428, 144] on div "Edit" at bounding box center [433, 148] width 21 height 9
click at [431, 145] on link "Edit" at bounding box center [433, 148] width 21 height 7
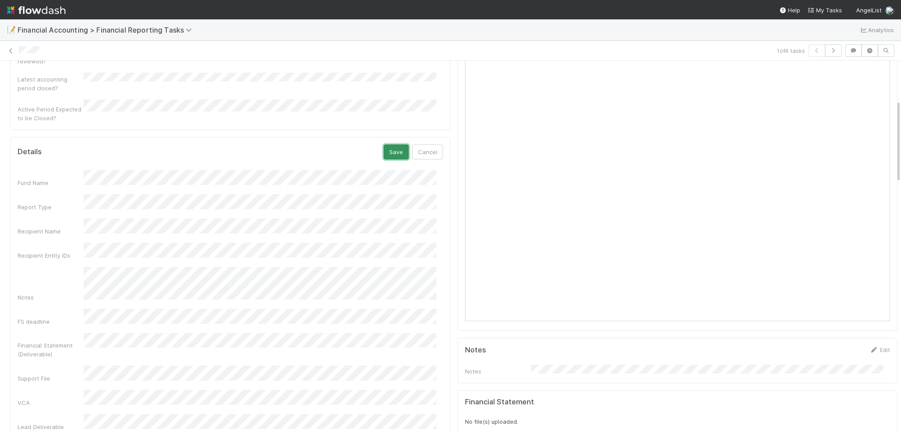
click at [386, 144] on button "Save" at bounding box center [396, 151] width 25 height 15
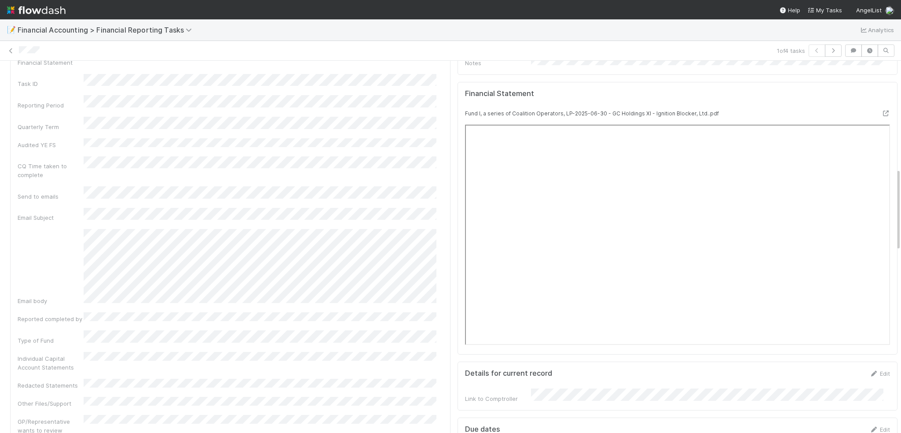
scroll to position [352, 0]
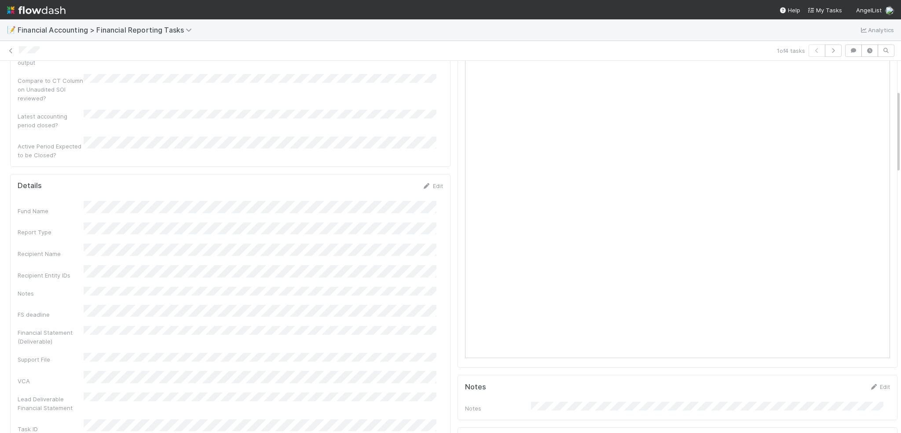
scroll to position [132, 0]
drag, startPoint x: 425, startPoint y: 167, endPoint x: 426, endPoint y: 173, distance: 5.9
click at [426, 189] on link "Edit" at bounding box center [433, 192] width 21 height 7
click at [384, 188] on button "Save" at bounding box center [396, 195] width 25 height 15
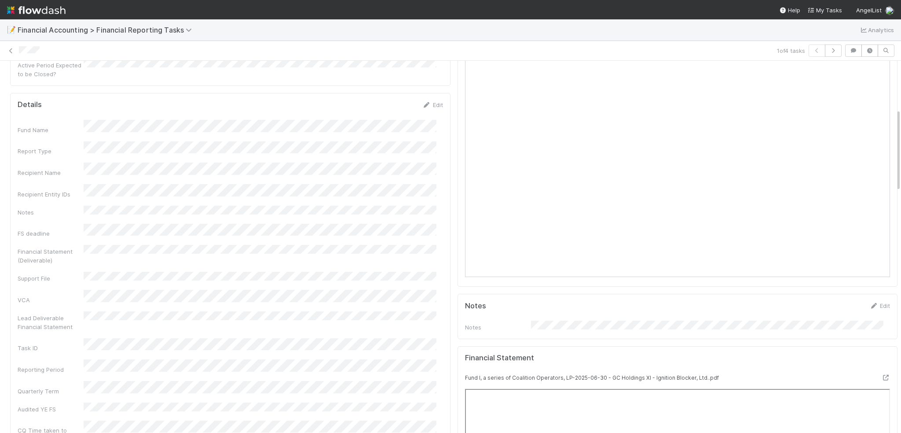
scroll to position [0, 0]
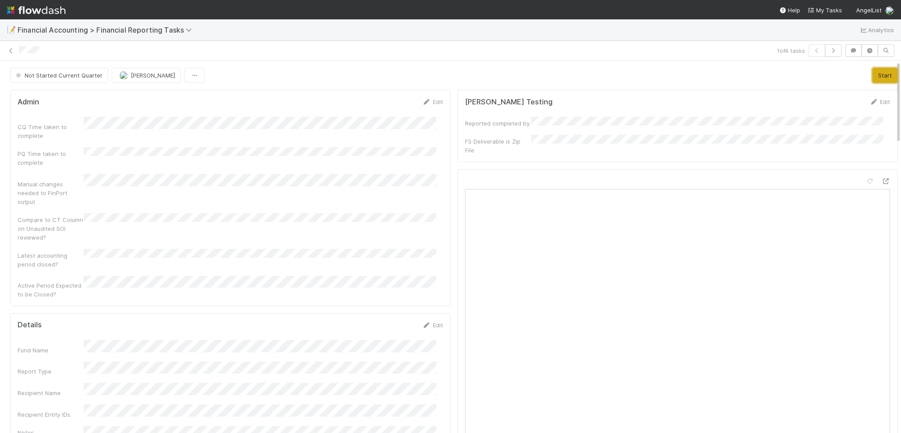
click at [873, 77] on button "Start" at bounding box center [885, 75] width 25 height 15
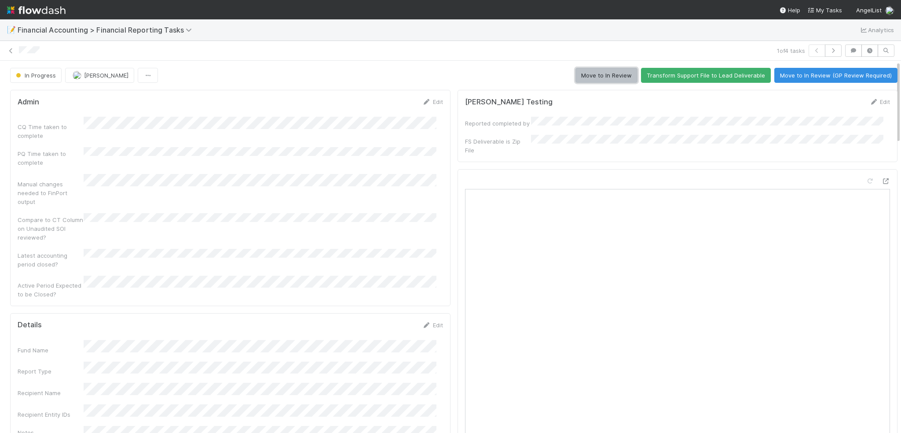
click at [607, 74] on button "Move to In Review" at bounding box center [607, 75] width 62 height 15
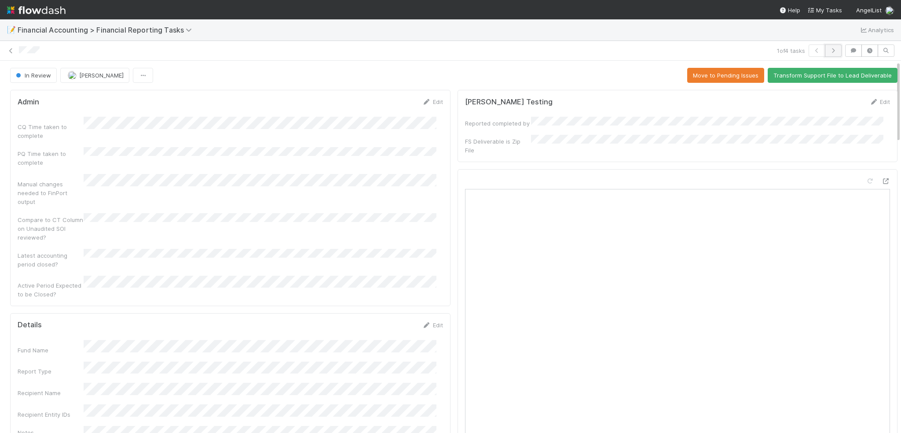
click at [831, 51] on icon "button" at bounding box center [833, 50] width 9 height 5
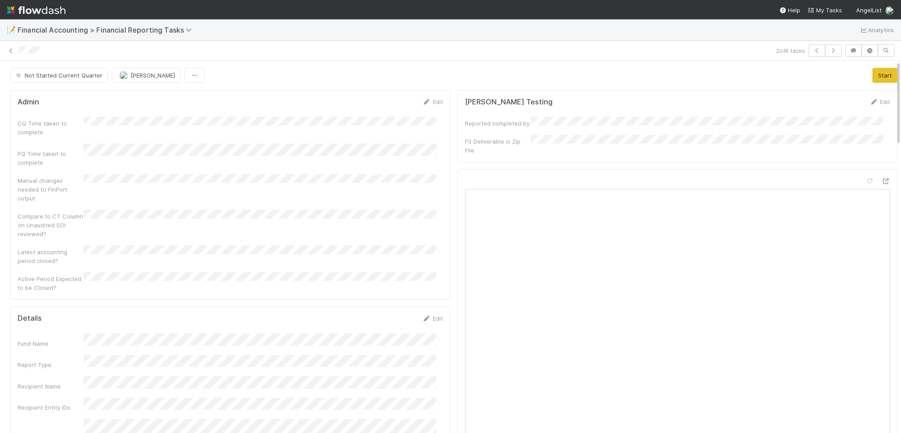
click at [424, 105] on div "Edit" at bounding box center [433, 101] width 21 height 9
click at [427, 102] on link "Edit" at bounding box center [433, 101] width 21 height 7
click at [389, 110] on button "Save" at bounding box center [396, 104] width 25 height 15
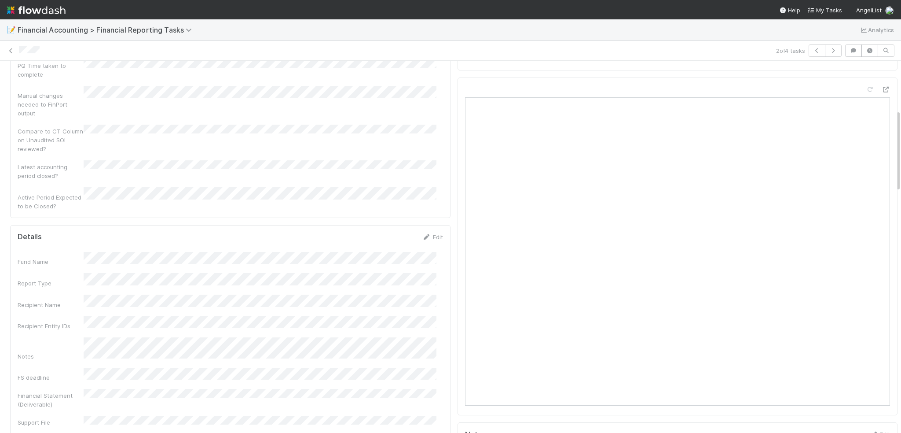
scroll to position [88, 0]
click at [427, 237] on link "Edit" at bounding box center [433, 240] width 21 height 7
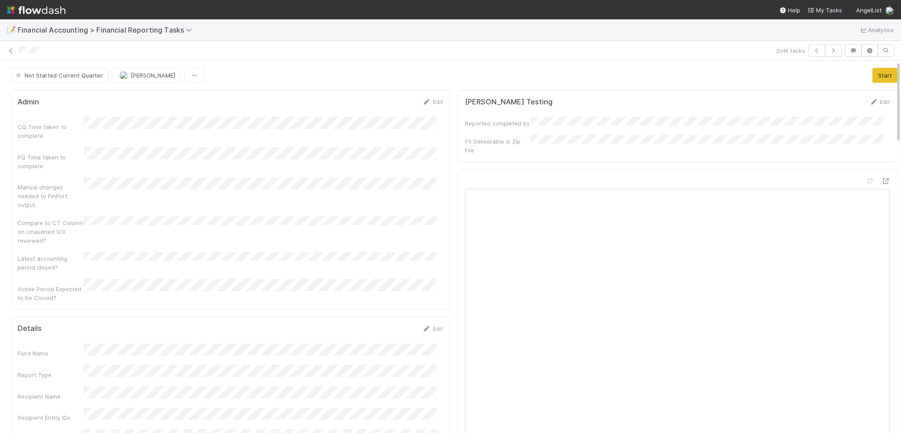
click at [426, 324] on div "Edit" at bounding box center [433, 328] width 21 height 9
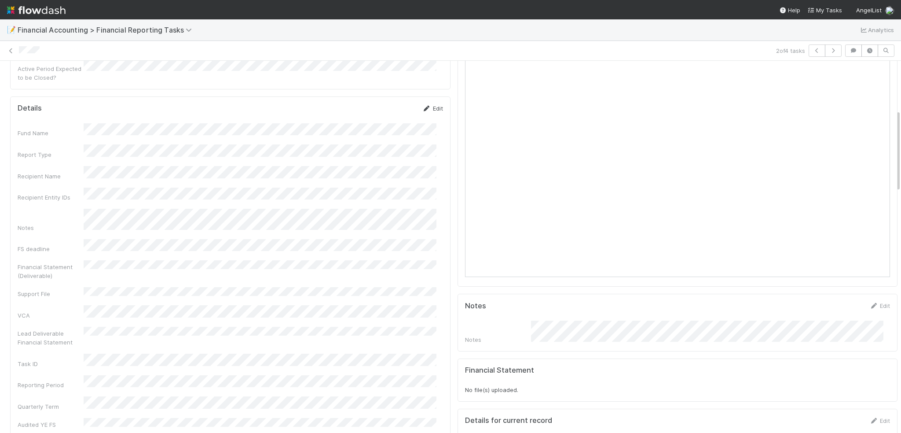
click at [429, 105] on link "Edit" at bounding box center [433, 108] width 21 height 7
click at [384, 104] on button "Save" at bounding box center [396, 111] width 25 height 15
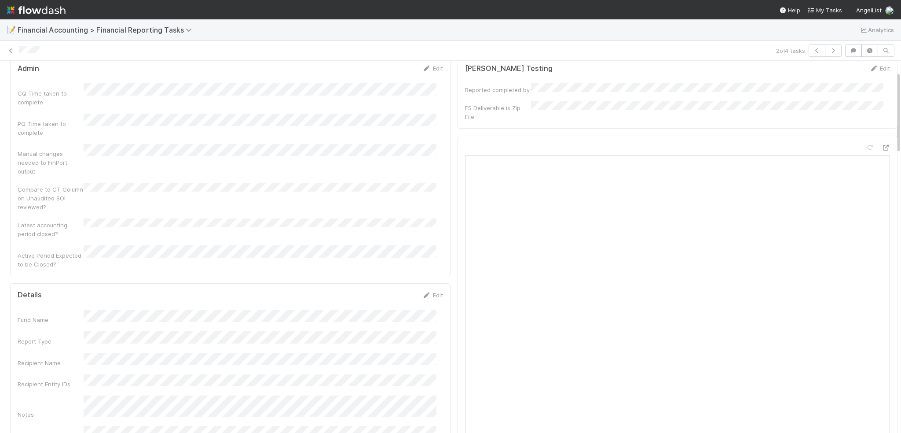
scroll to position [0, 0]
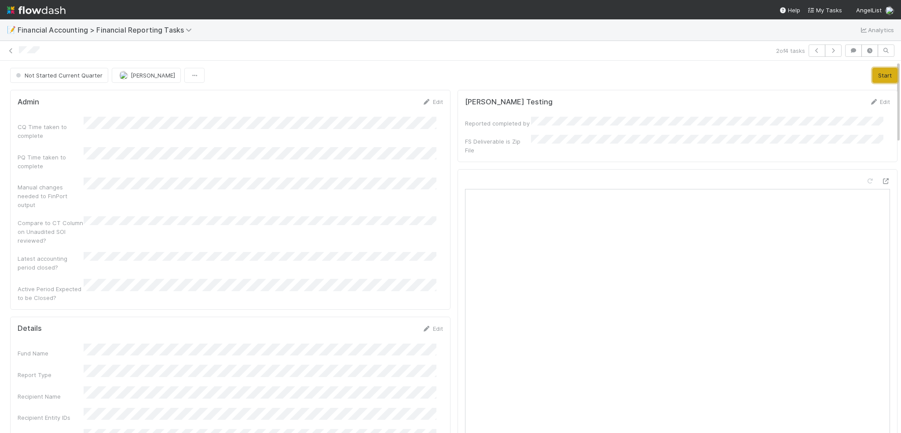
click at [880, 77] on button "Start" at bounding box center [885, 75] width 25 height 15
click at [891, 77] on div "Loading..." at bounding box center [894, 75] width 7 height 7
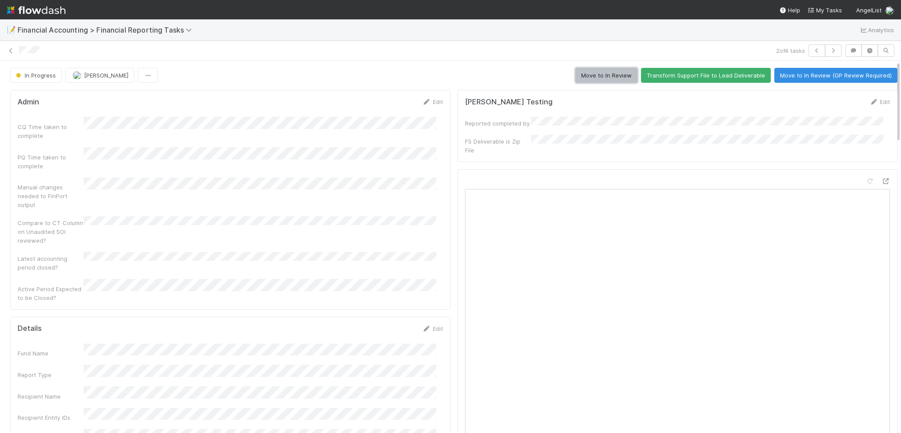
click at [614, 77] on button "Move to In Review" at bounding box center [607, 75] width 62 height 15
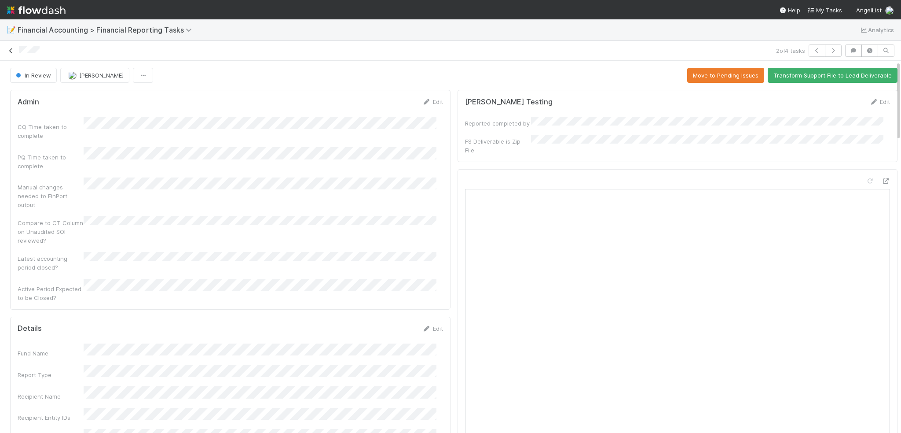
click at [10, 52] on icon at bounding box center [11, 51] width 9 height 6
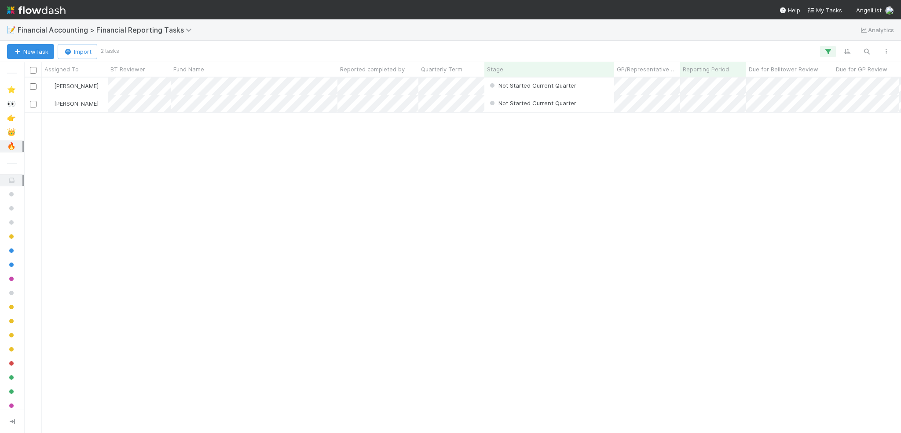
scroll to position [349, 871]
